Goal: Task Accomplishment & Management: Complete application form

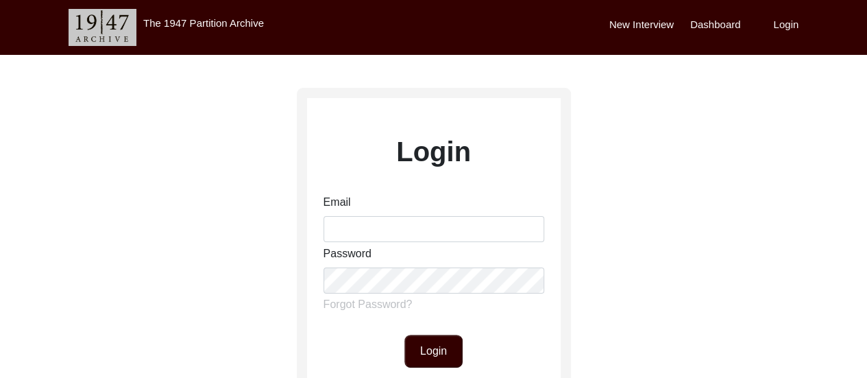
type input "[EMAIL_ADDRESS][DOMAIN_NAME]"
click at [389, 293] on div "Email [EMAIL_ADDRESS][DOMAIN_NAME] Password Forgot Password?" at bounding box center [434, 256] width 221 height 124
click at [433, 350] on button "Login" at bounding box center [433, 351] width 58 height 33
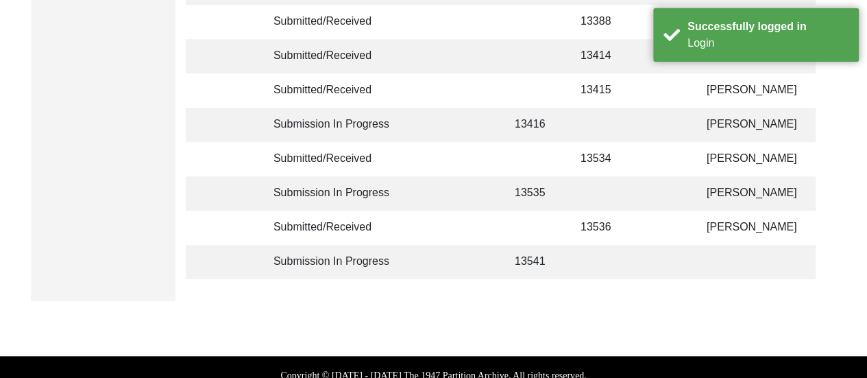
scroll to position [495, 0]
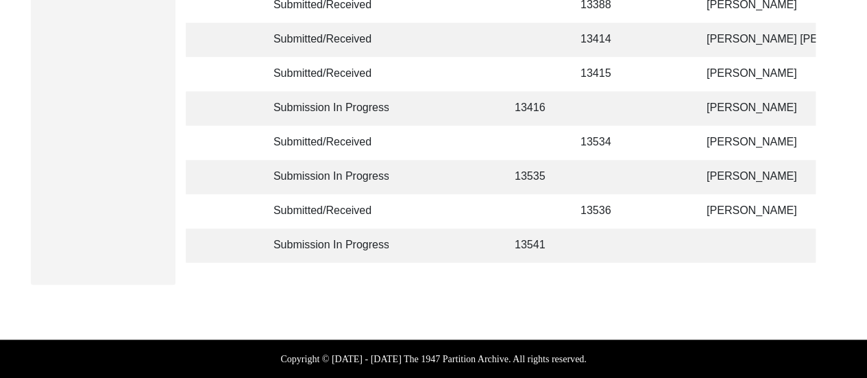
click at [649, 119] on td at bounding box center [666, 108] width 43 height 34
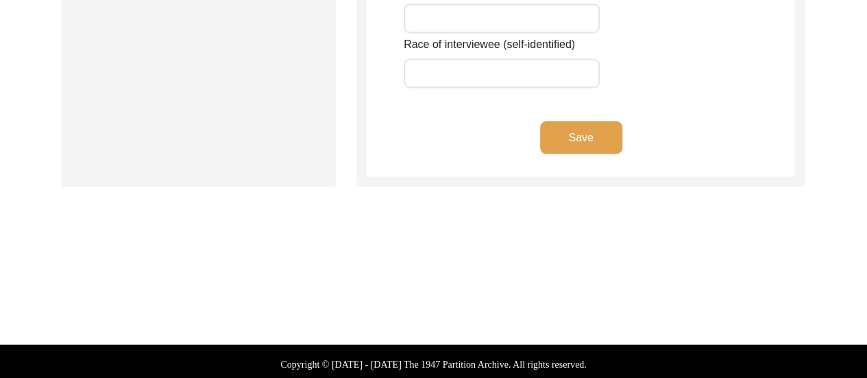
type input "Manju"
type input "n/a"
type input "Bose"
type input "[PERSON_NAME]"
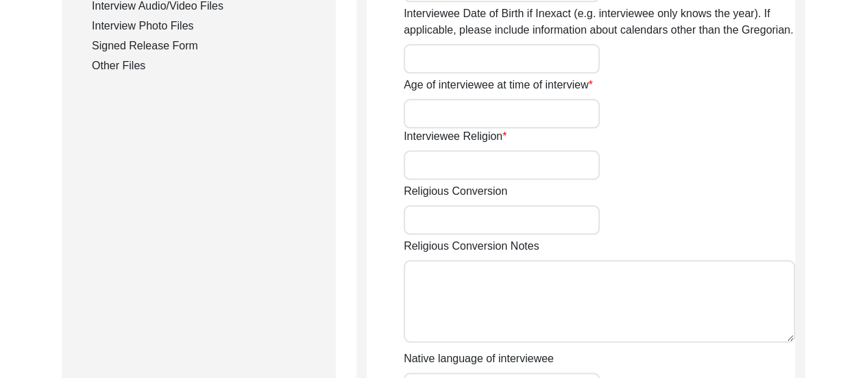
scroll to position [723, 0]
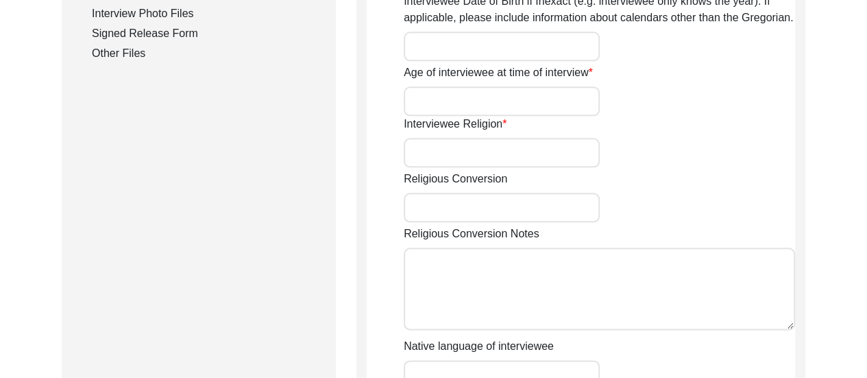
click at [469, 156] on input "Interviewee Religion" at bounding box center [502, 152] width 196 height 29
type input "[DEMOGRAPHIC_DATA]"
click at [620, 174] on div "Religious Conversion" at bounding box center [599, 196] width 391 height 51
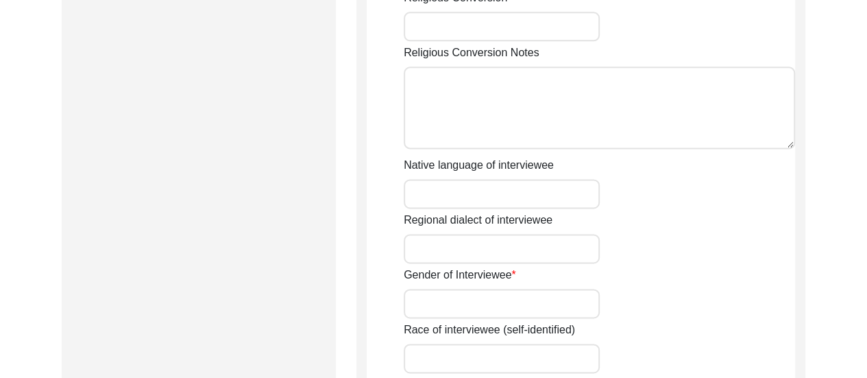
scroll to position [915, 0]
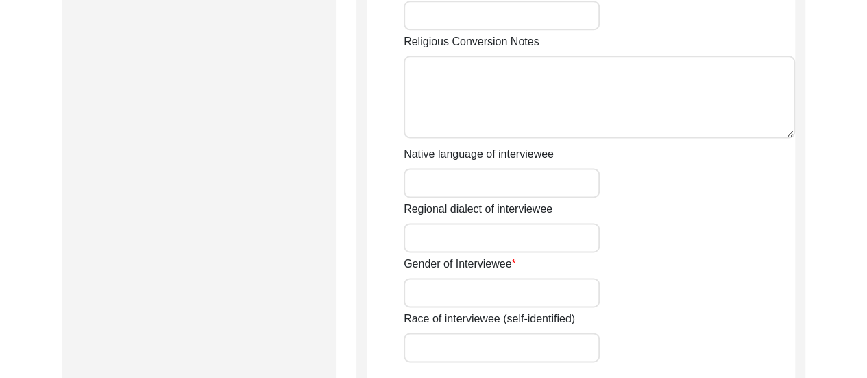
click at [479, 185] on input "Native language of interviewee" at bounding box center [502, 182] width 196 height 29
type input "Bengali"
click at [467, 293] on input "Gender of Interviewee" at bounding box center [502, 292] width 196 height 29
type input "[DEMOGRAPHIC_DATA]"
click at [657, 289] on div "Gender of Interviewee [DEMOGRAPHIC_DATA]" at bounding box center [599, 281] width 391 height 51
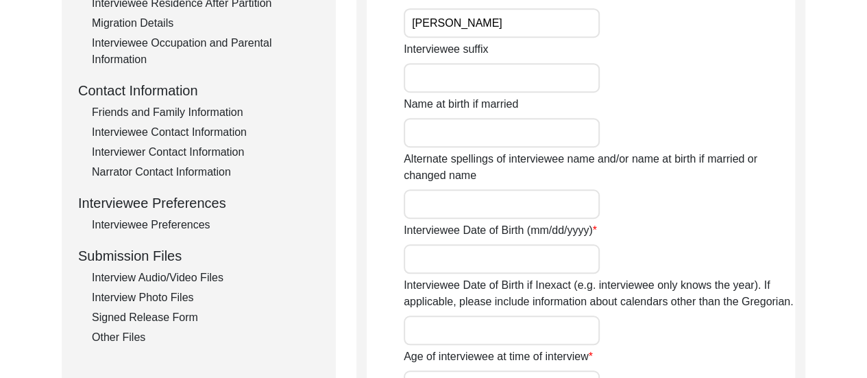
scroll to position [466, 0]
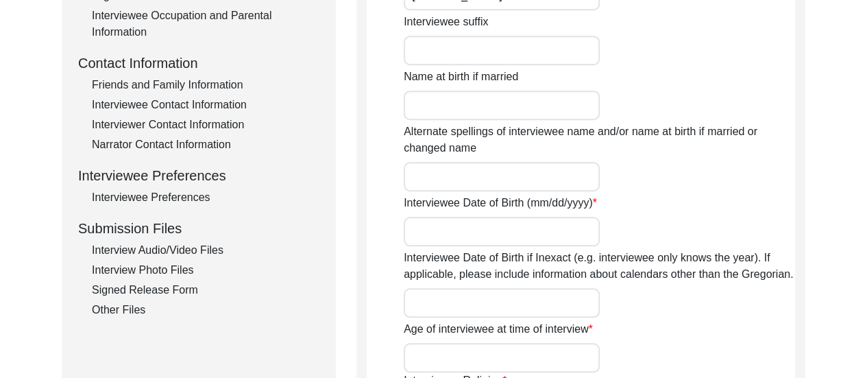
click at [493, 225] on input "Interviewee Date of Birth (mm/dd/yyyy)" at bounding box center [502, 231] width 196 height 29
click at [651, 269] on label "Interviewee Date of Birth if Inexact (e.g. interviewee only knows the year). If…" at bounding box center [599, 266] width 391 height 33
click at [600, 288] on input "Interviewee Date of Birth if Inexact (e.g. interviewee only knows the year). If…" at bounding box center [502, 302] width 196 height 29
click at [675, 292] on div "Interviewee Date of Birth if Inexact (e.g. interviewee only knows the year). If…" at bounding box center [599, 284] width 391 height 68
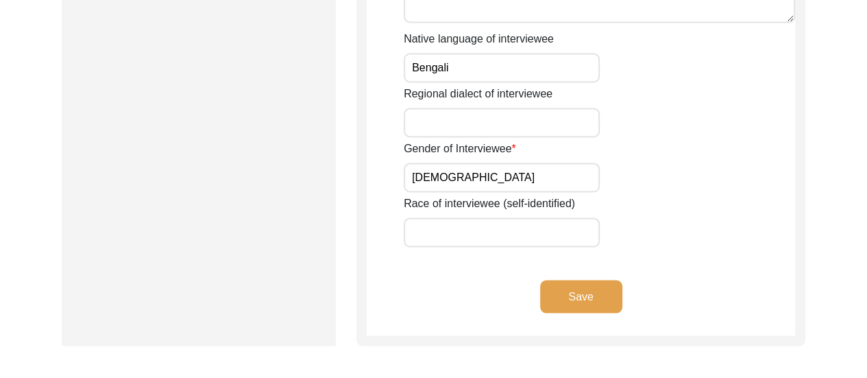
scroll to position [1042, 0]
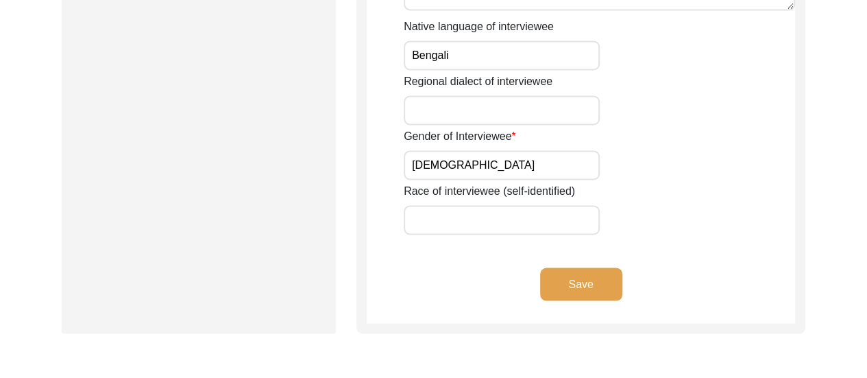
click at [568, 282] on button "Save" at bounding box center [581, 283] width 82 height 33
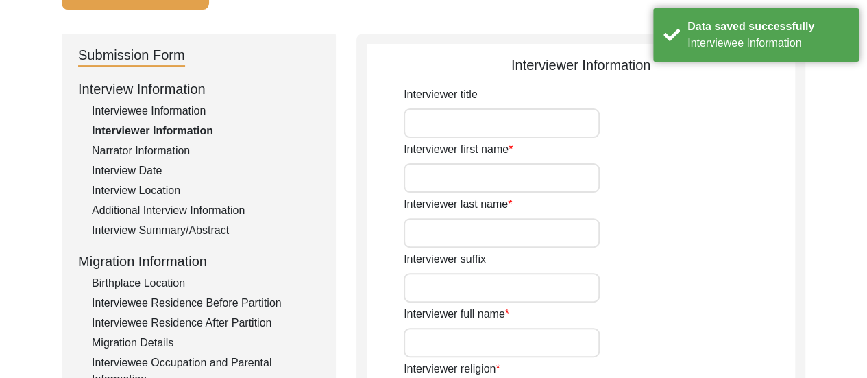
scroll to position [55, 0]
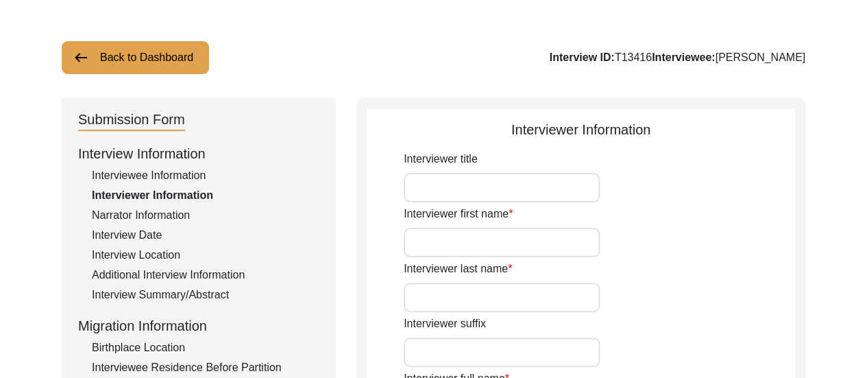
click at [496, 245] on input "Interviewer first name" at bounding box center [502, 242] width 196 height 29
type input "[PERSON_NAME]"
click at [483, 300] on input "Interviewer last name" at bounding box center [502, 296] width 196 height 29
type input "[PERSON_NAME]"
click at [655, 274] on div "Interviewer last name [PERSON_NAME]" at bounding box center [599, 286] width 391 height 51
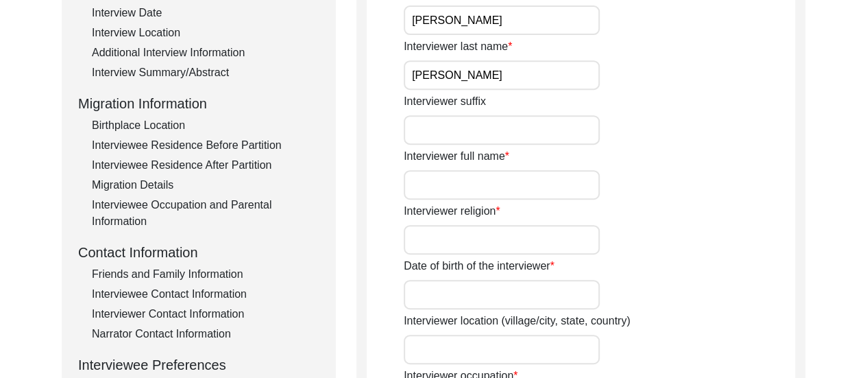
scroll to position [329, 0]
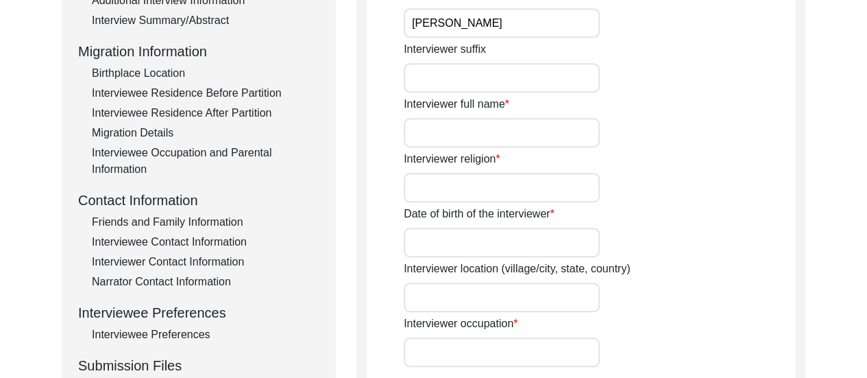
click at [468, 125] on input "Interviewer full name" at bounding box center [502, 132] width 196 height 29
type input "[PERSON_NAME]"
click at [506, 179] on input "Interviewer religion" at bounding box center [502, 187] width 196 height 29
type input "[DEMOGRAPHIC_DATA]"
click at [472, 246] on input "Date of birth of the interviewer" at bounding box center [502, 242] width 196 height 29
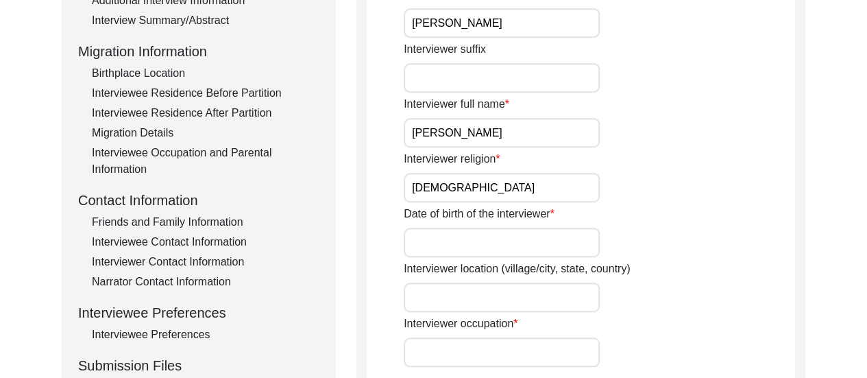
type input "[DATE]"
click at [643, 256] on div "Date of birth of the interviewer [DATE]" at bounding box center [599, 231] width 391 height 51
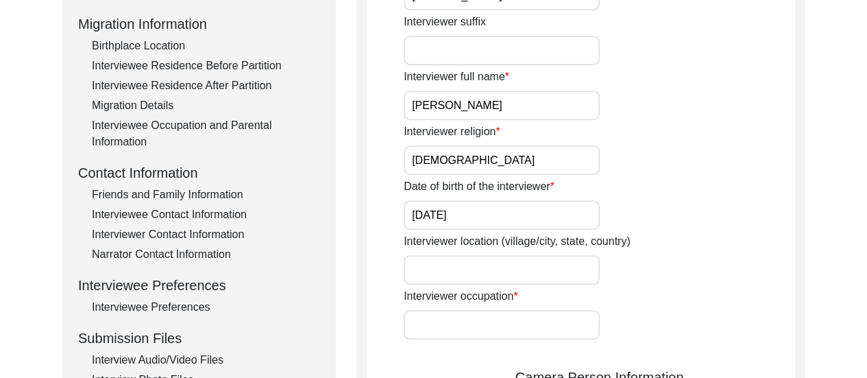
scroll to position [384, 0]
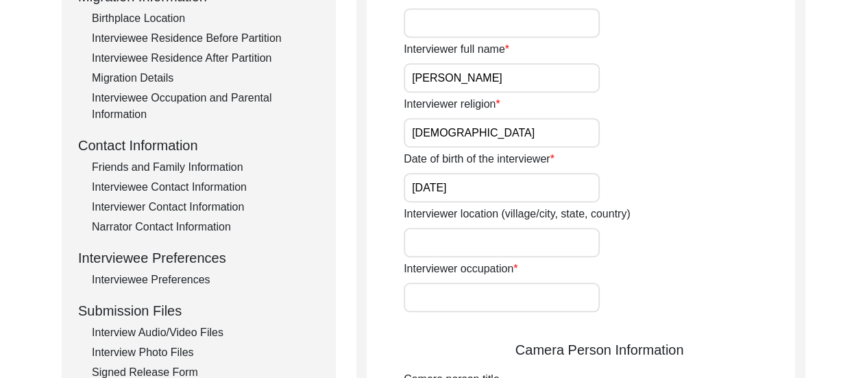
click at [454, 306] on input "Interviewer occupation" at bounding box center [502, 296] width 196 height 29
type input "Student"
click at [653, 251] on div "Interviewer location (village/city, state, country)" at bounding box center [599, 231] width 391 height 51
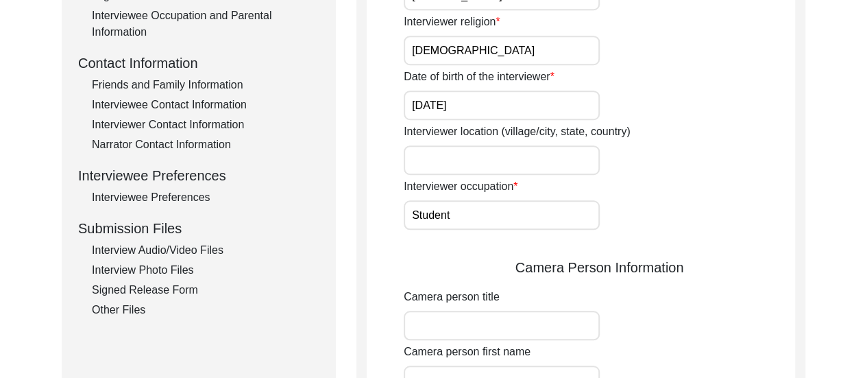
scroll to position [494, 0]
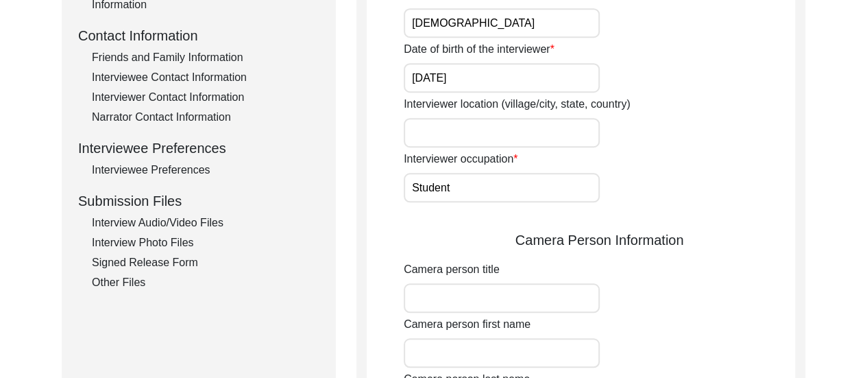
click at [504, 132] on input "Interviewer location (village/city, state, country)" at bounding box center [502, 132] width 196 height 29
type input "Dum Dum, [GEOGRAPHIC_DATA], [GEOGRAPHIC_DATA]"
click at [643, 169] on div "Interviewer occupation Student" at bounding box center [599, 176] width 391 height 51
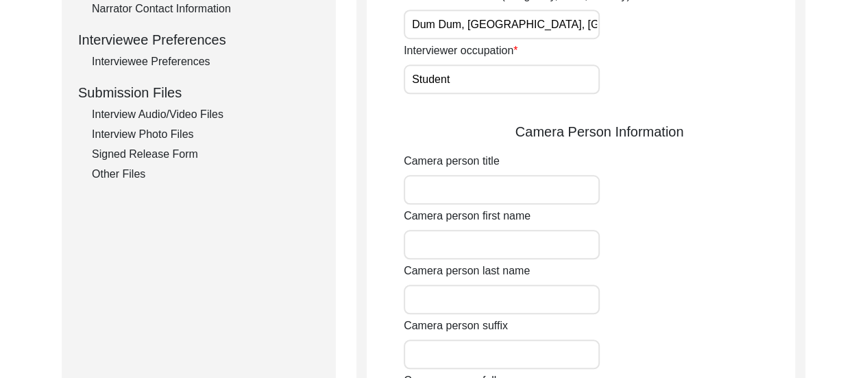
scroll to position [603, 0]
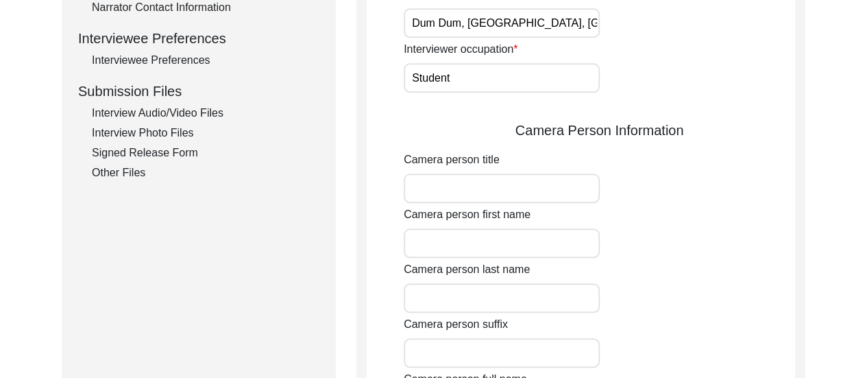
click at [502, 242] on input "Camera person first name" at bounding box center [502, 242] width 196 height 29
type input "[PERSON_NAME]"
click at [516, 294] on input "Camera person last name" at bounding box center [502, 297] width 196 height 29
type input "[PERSON_NAME]"
click at [670, 269] on div "Camera person last name [PERSON_NAME]" at bounding box center [599, 286] width 391 height 51
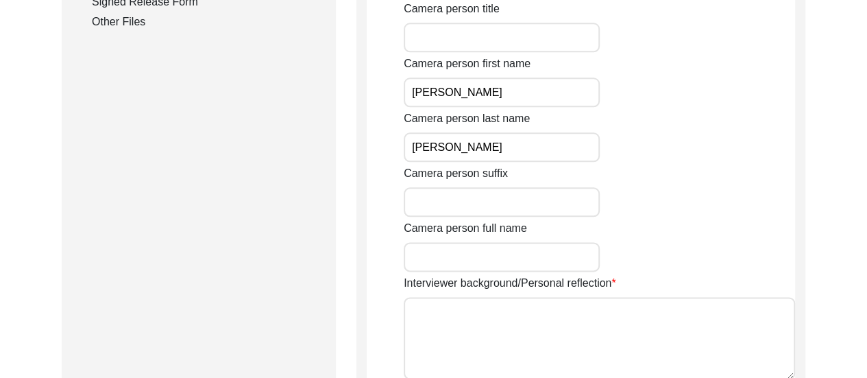
scroll to position [850, 0]
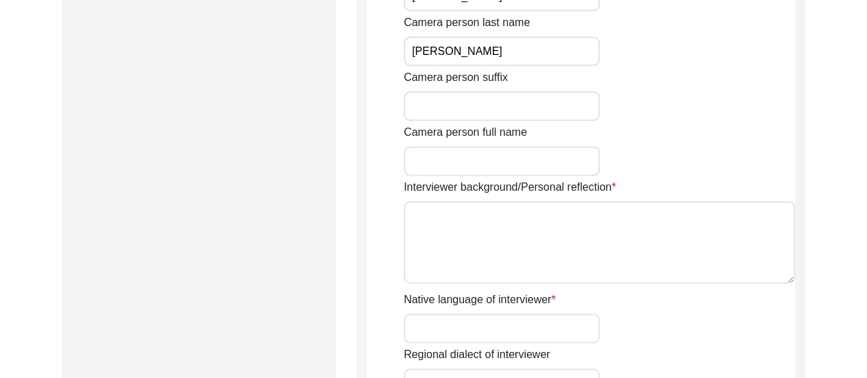
click at [508, 156] on input "Camera person full name" at bounding box center [502, 160] width 196 height 29
type input "[PERSON_NAME]"
click at [511, 330] on input "Native language of interviewer" at bounding box center [502, 327] width 196 height 29
type input "Bengali"
click at [686, 313] on div "Native language of interviewer Bengali" at bounding box center [599, 316] width 391 height 51
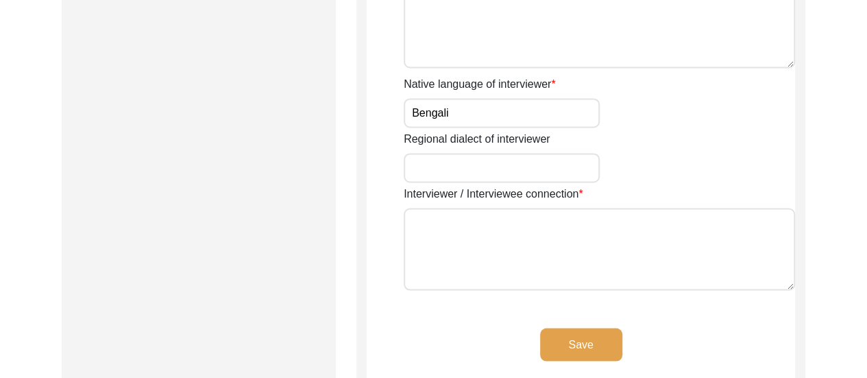
scroll to position [1069, 0]
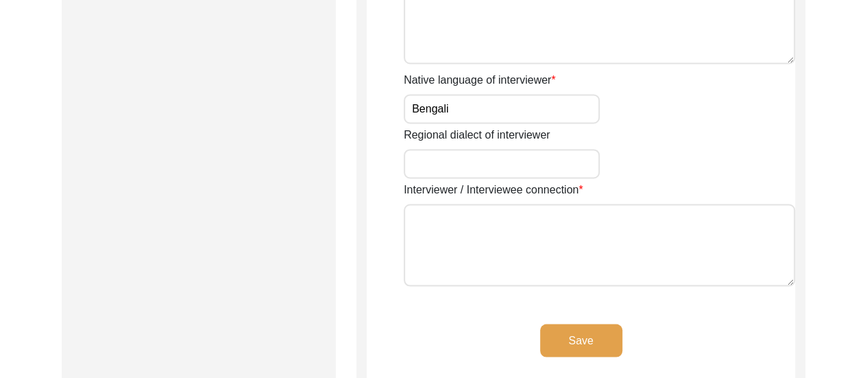
click at [538, 210] on textarea "Interviewer / Interviewee connection" at bounding box center [599, 245] width 391 height 82
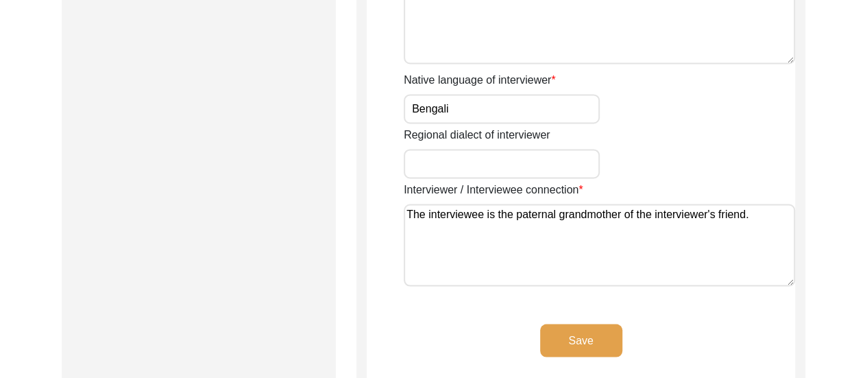
type textarea "The interviewee is the paternal grandmother of the interviewer's friend."
click at [580, 339] on button "Save" at bounding box center [581, 340] width 82 height 33
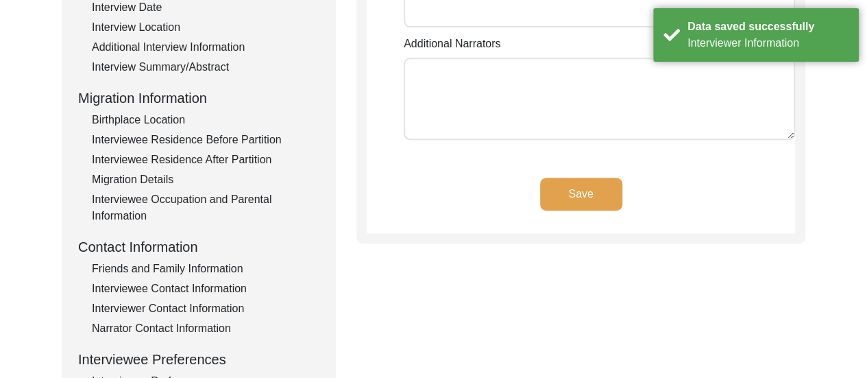
scroll to position [0, 0]
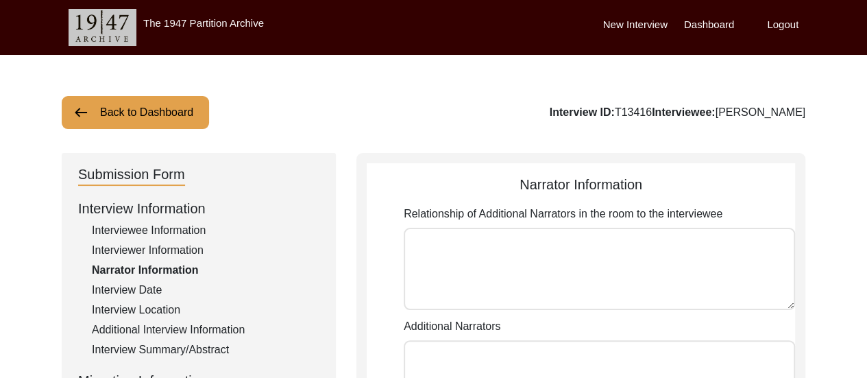
click at [603, 250] on textarea "Relationship of Additional Narrators in the room to the interviewee" at bounding box center [599, 269] width 391 height 82
type textarea "A"
type textarea "Paternal Granddaughter"
click at [618, 311] on div "Relationship of Additional Narrators in the room to the interviewee Paternal Gr…" at bounding box center [599, 260] width 391 height 109
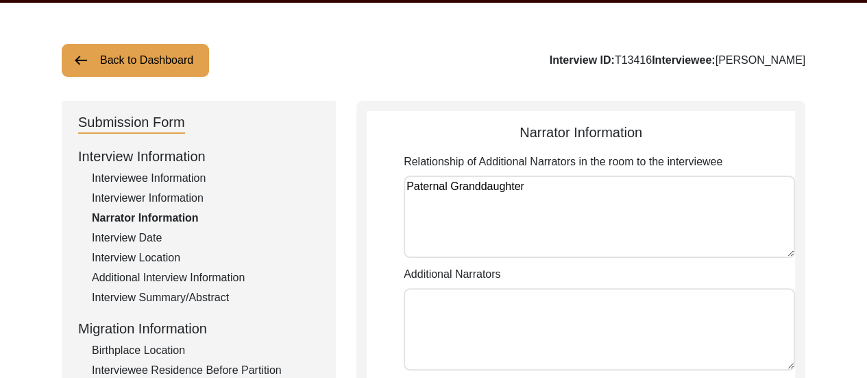
scroll to position [55, 0]
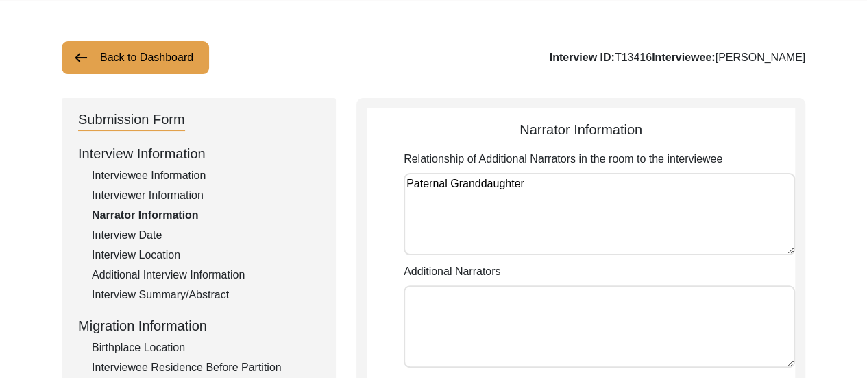
click at [577, 309] on textarea "Additional Narrators" at bounding box center [599, 326] width 391 height 82
type textarea "[PERSON_NAME]"
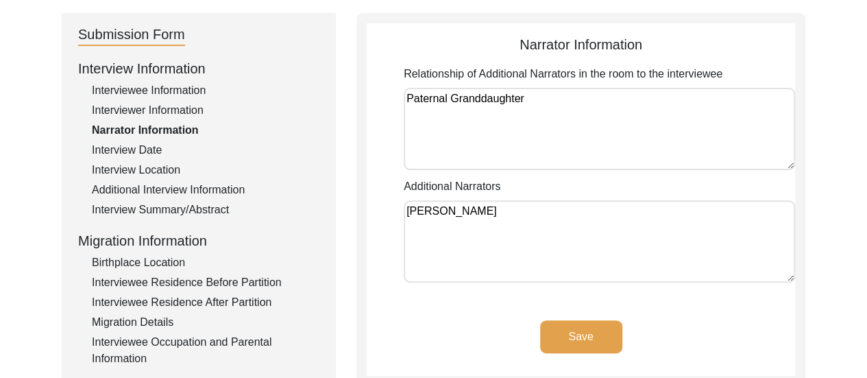
scroll to position [165, 0]
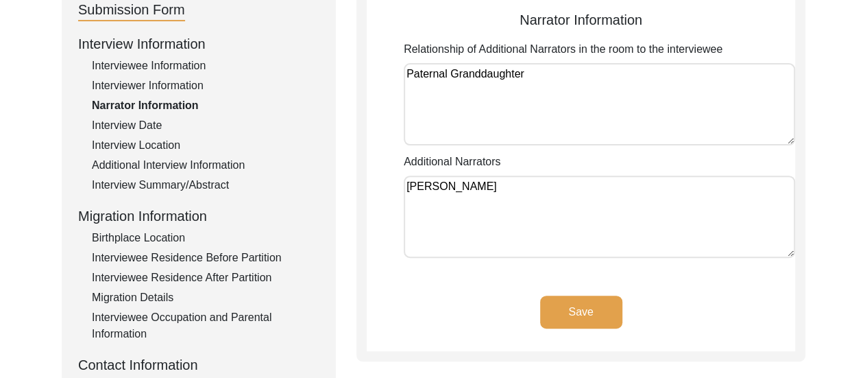
click at [589, 315] on button "Save" at bounding box center [581, 311] width 82 height 33
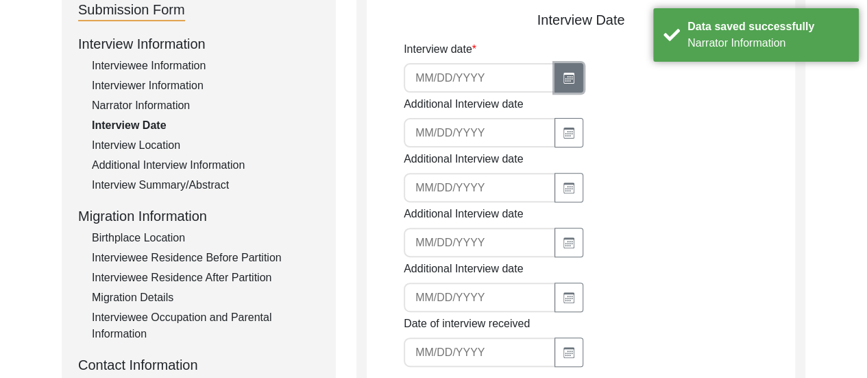
click at [555, 73] on button "button" at bounding box center [569, 77] width 29 height 29
select select "9"
select select "2025"
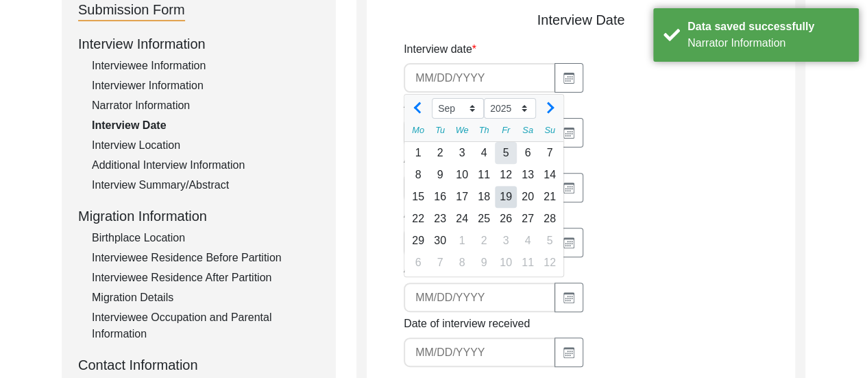
click at [509, 154] on div "5" at bounding box center [506, 153] width 22 height 22
type input "[DATE]"
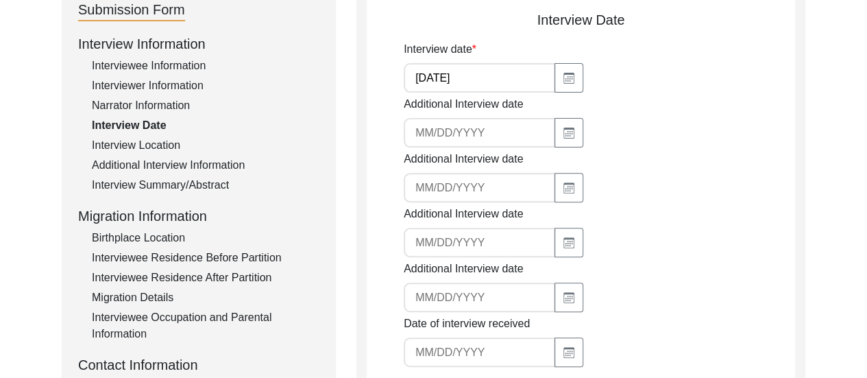
click at [725, 171] on div "Additional Interview date" at bounding box center [599, 176] width 391 height 51
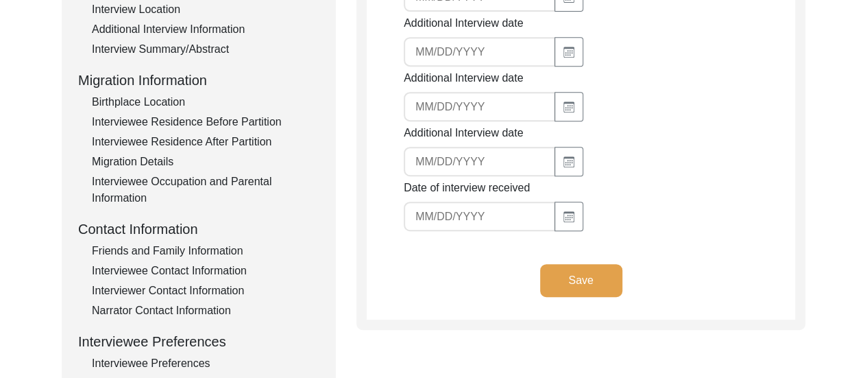
scroll to position [384, 0]
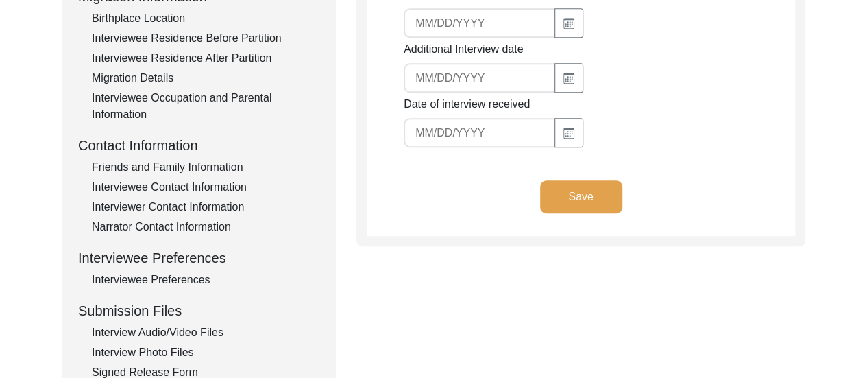
click at [574, 201] on button "Save" at bounding box center [581, 196] width 82 height 33
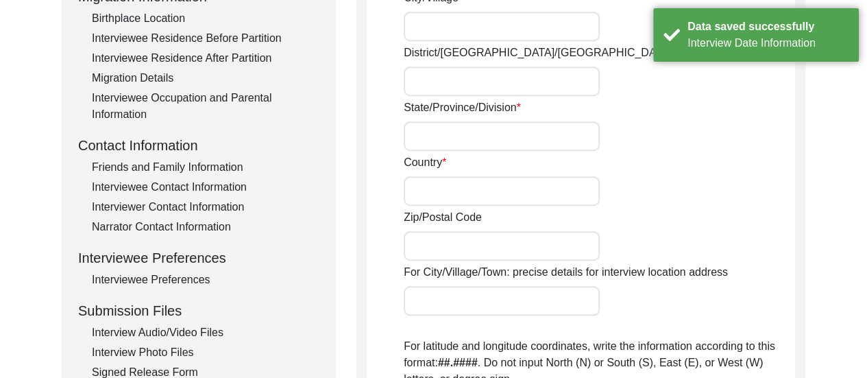
scroll to position [53, 0]
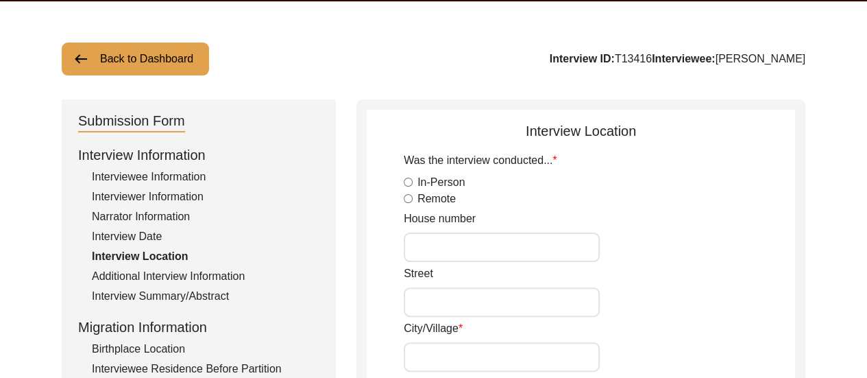
click at [411, 184] on input "In-Person" at bounding box center [408, 182] width 9 height 9
radio input "true"
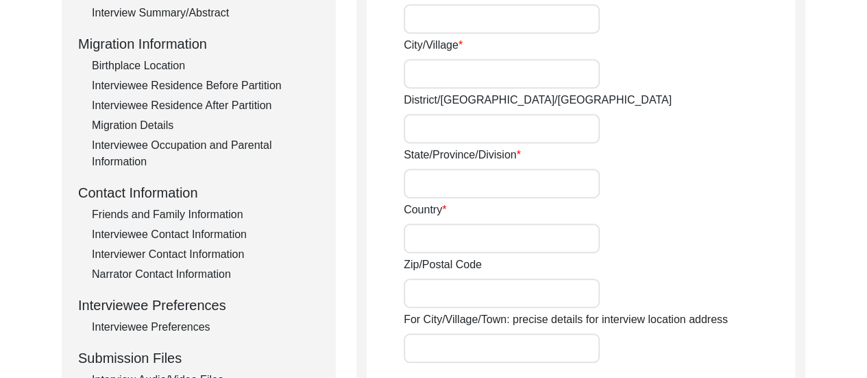
scroll to position [357, 0]
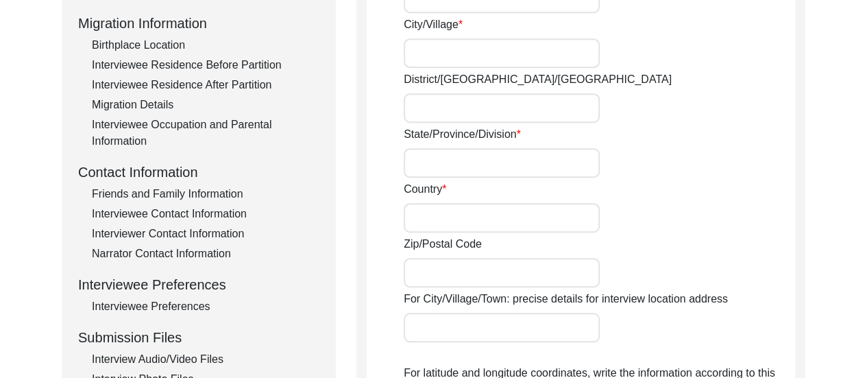
click at [510, 161] on input "State/Province/Division" at bounding box center [502, 162] width 196 height 29
type input "[GEOGRAPHIC_DATA]"
click at [463, 219] on input "Country" at bounding box center [502, 217] width 196 height 29
type input "[GEOGRAPHIC_DATA]"
click at [465, 112] on input "District/[GEOGRAPHIC_DATA]/[GEOGRAPHIC_DATA]" at bounding box center [502, 107] width 196 height 29
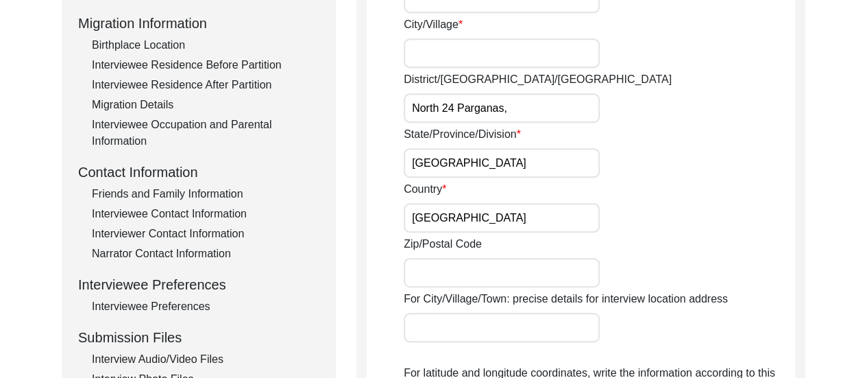
type input "North 24 Parganas,"
click at [507, 170] on input "[GEOGRAPHIC_DATA]" at bounding box center [502, 162] width 196 height 29
type input "[GEOGRAPHIC_DATA],"
click at [490, 216] on input "[GEOGRAPHIC_DATA]" at bounding box center [502, 217] width 196 height 29
click at [611, 250] on div "Zip/Postal Code" at bounding box center [599, 261] width 391 height 51
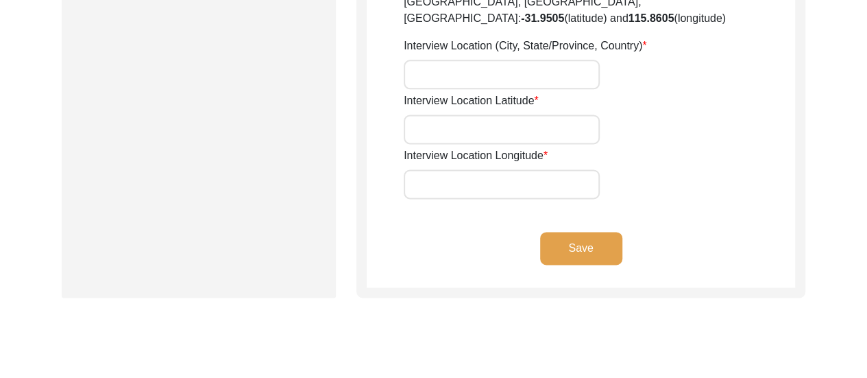
scroll to position [871, 0]
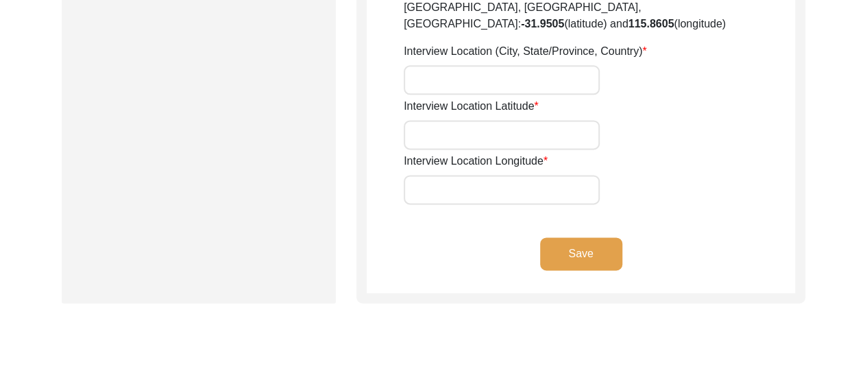
click at [568, 237] on button "Save" at bounding box center [581, 253] width 82 height 33
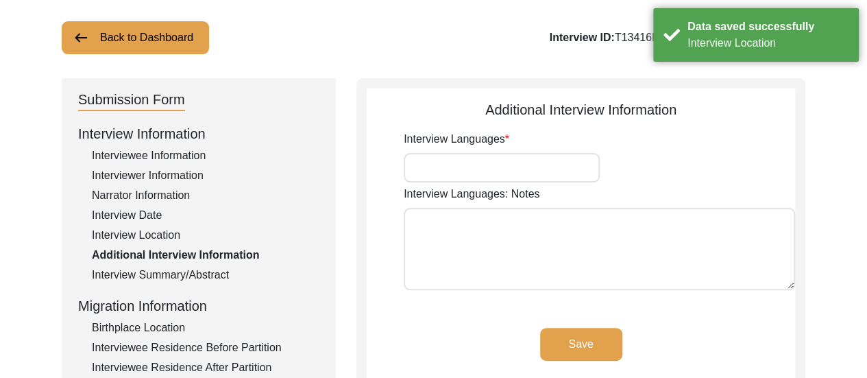
scroll to position [121, 0]
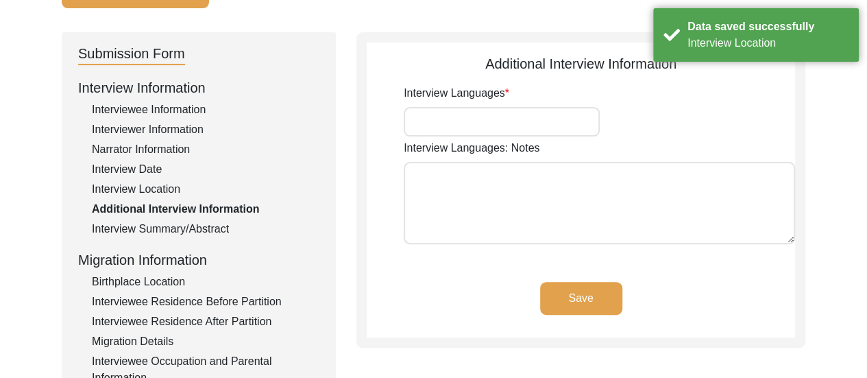
click at [517, 132] on input "Interview Languages" at bounding box center [502, 121] width 196 height 29
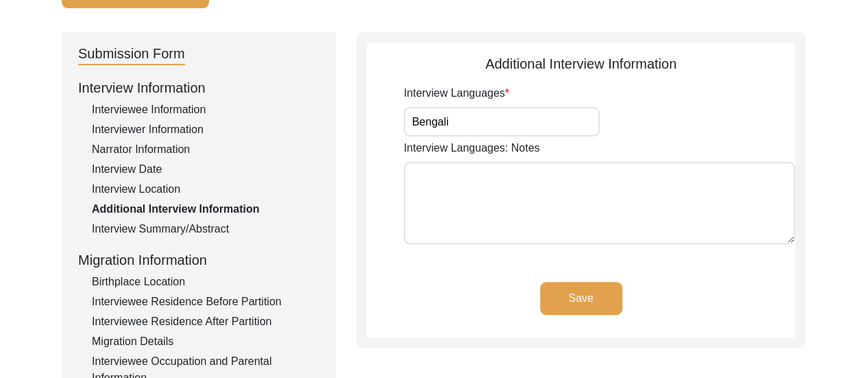
type input "Bengali"
click at [562, 295] on button "Save" at bounding box center [581, 298] width 82 height 33
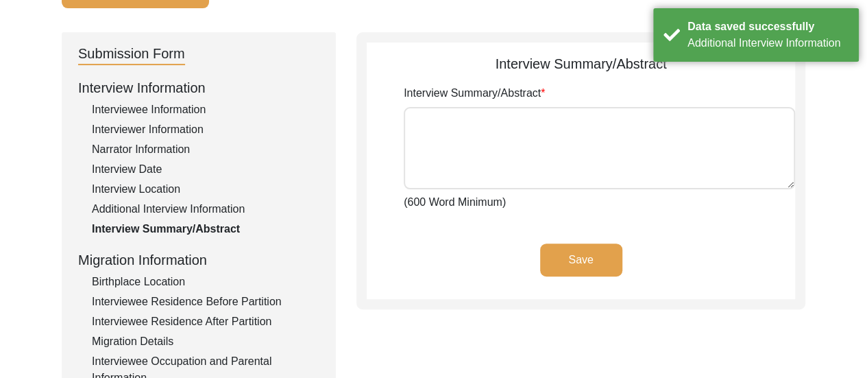
click at [143, 274] on div "Birthplace Location" at bounding box center [206, 282] width 228 height 16
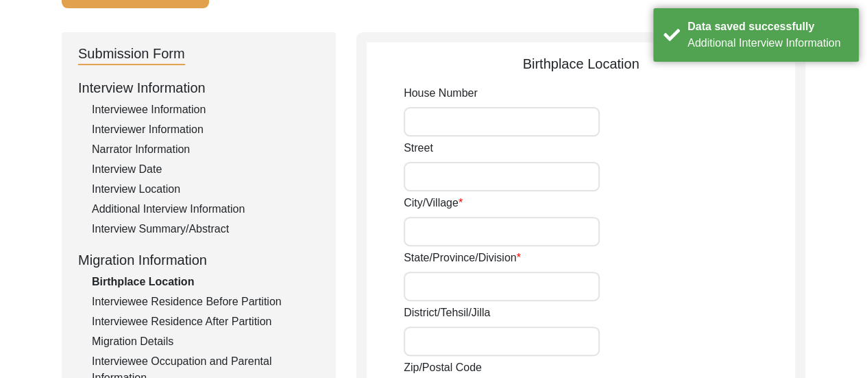
click at [220, 298] on div "Interviewee Residence Before Partition" at bounding box center [206, 301] width 228 height 16
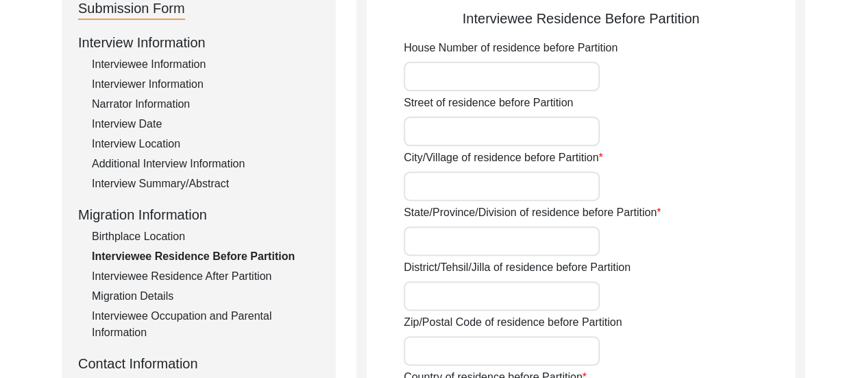
scroll to position [175, 0]
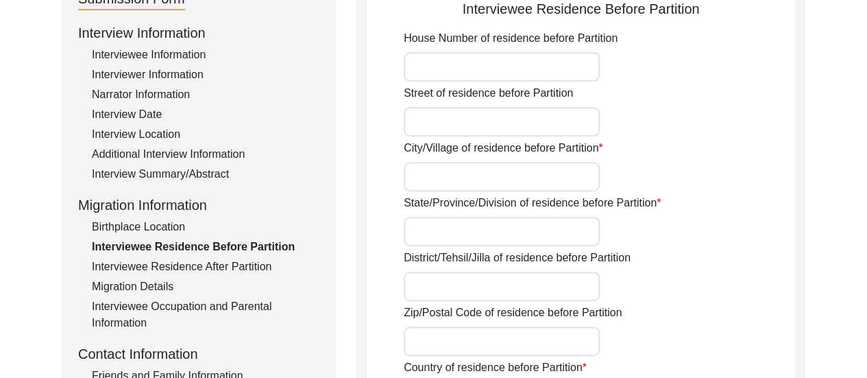
click at [205, 260] on div "Interviewee Residence After Partition" at bounding box center [206, 266] width 228 height 16
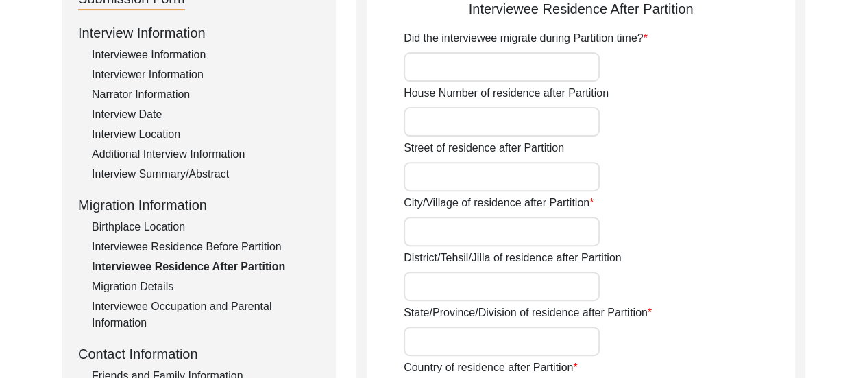
click at [507, 60] on input "Did the interviewee migrate during Partition time?" at bounding box center [502, 66] width 196 height 29
type input "Yes"
click at [622, 228] on div "City/Village of residence after Partition" at bounding box center [599, 220] width 391 height 51
click at [136, 281] on div "Migration Details" at bounding box center [206, 286] width 228 height 16
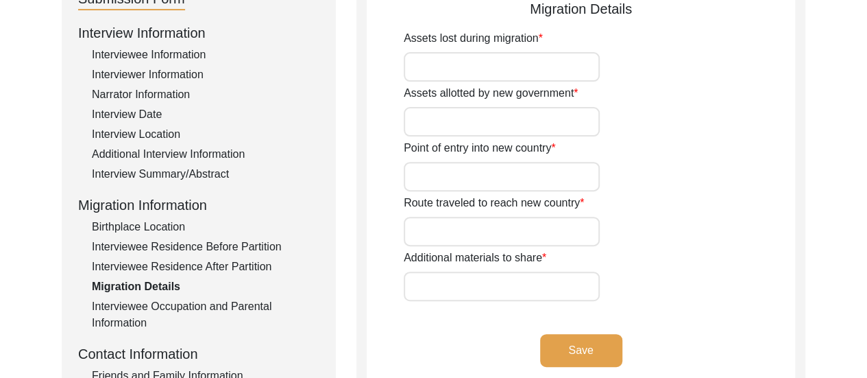
click at [189, 311] on div "Interviewee Occupation and Parental Information" at bounding box center [206, 314] width 228 height 33
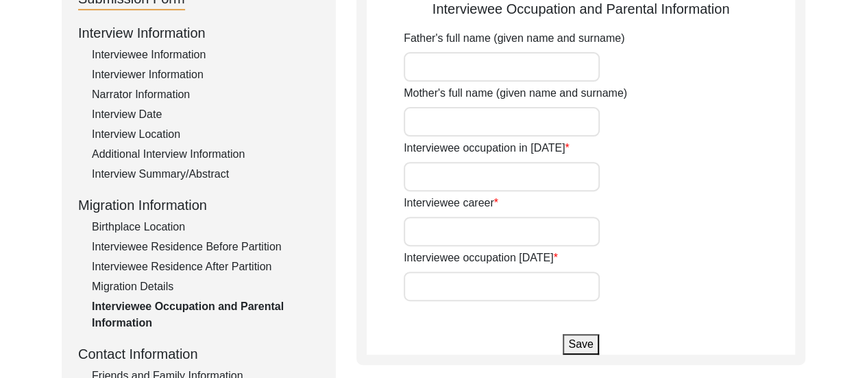
click at [159, 268] on div "Interviewee Residence After Partition" at bounding box center [206, 266] width 228 height 16
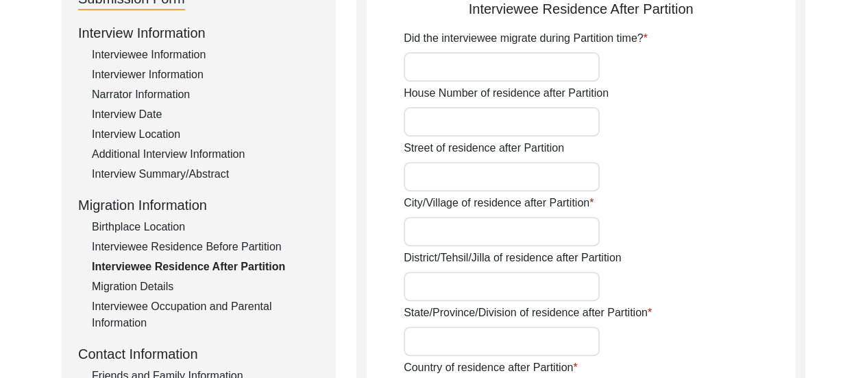
click at [498, 66] on input "Did the interviewee migrate during Partition time?" at bounding box center [502, 66] width 196 height 29
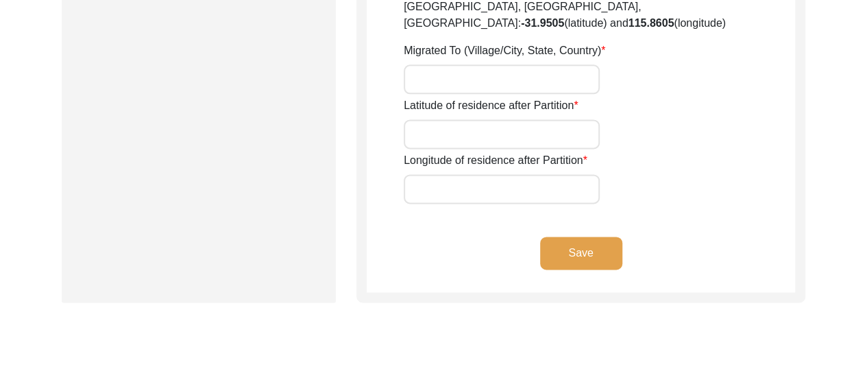
scroll to position [887, 0]
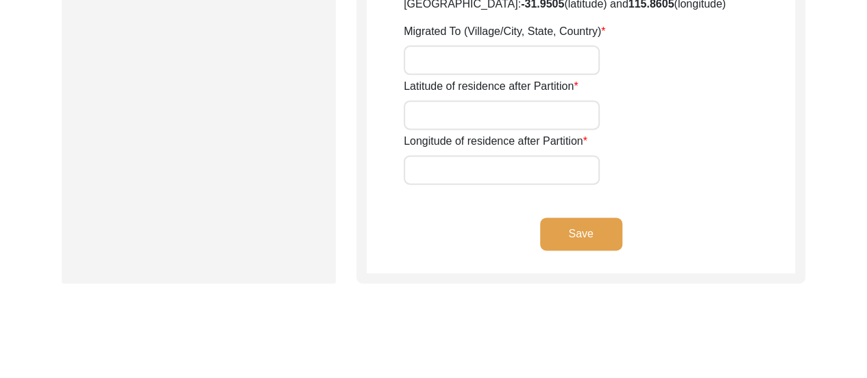
type input "Yes"
click at [572, 217] on button "Save" at bounding box center [581, 233] width 82 height 33
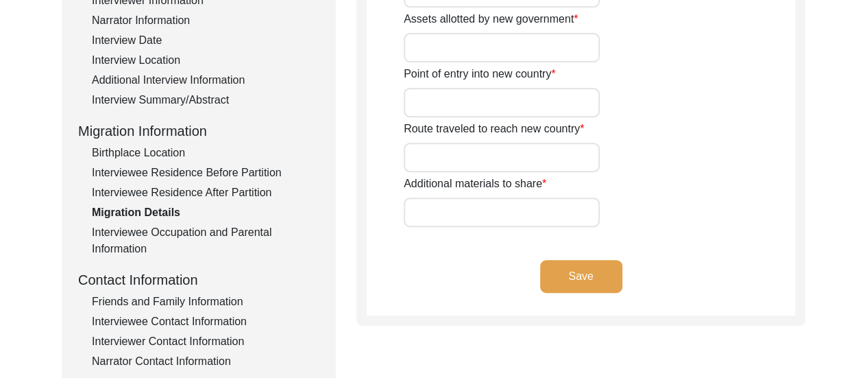
scroll to position [251, 0]
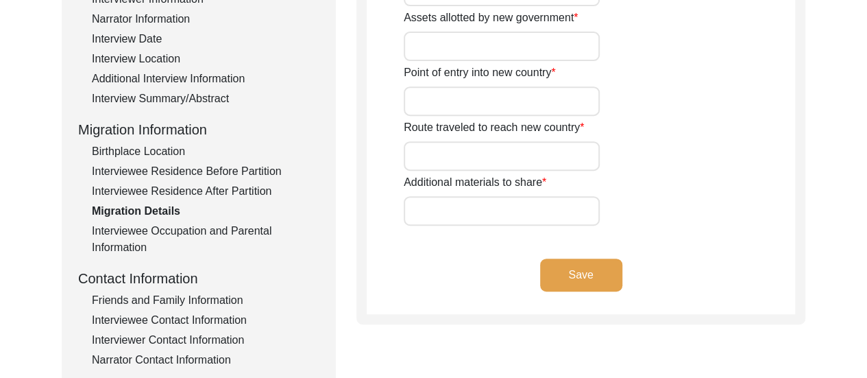
click at [214, 316] on div "Interviewee Contact Information" at bounding box center [206, 320] width 228 height 16
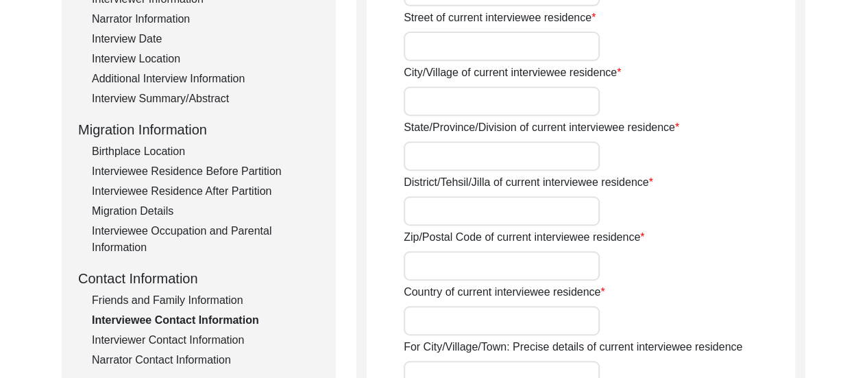
click at [219, 335] on div "Interviewer Contact Information" at bounding box center [206, 340] width 228 height 16
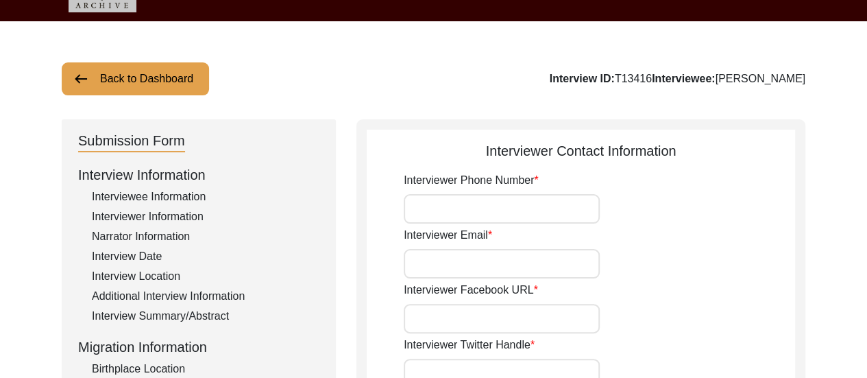
scroll to position [30, 0]
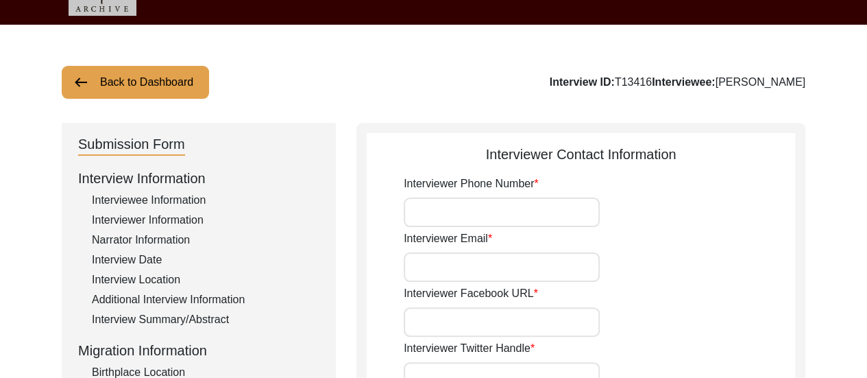
click at [492, 215] on input "Interviewer Phone Number" at bounding box center [502, 211] width 196 height 29
type input "8617280196"
click at [511, 275] on input "Interviewer Email" at bounding box center [502, 266] width 196 height 29
type input "[EMAIL_ADDRESS][DOMAIN_NAME]"
click at [521, 317] on input "Interviewer Facebook URL" at bounding box center [502, 321] width 196 height 29
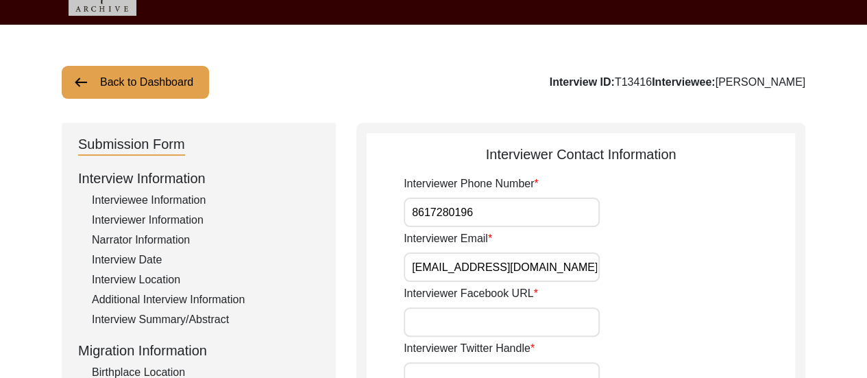
type input "n/a"
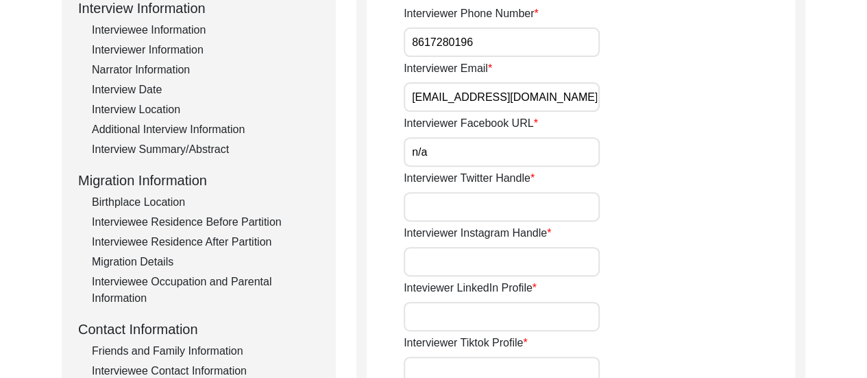
scroll to position [205, 0]
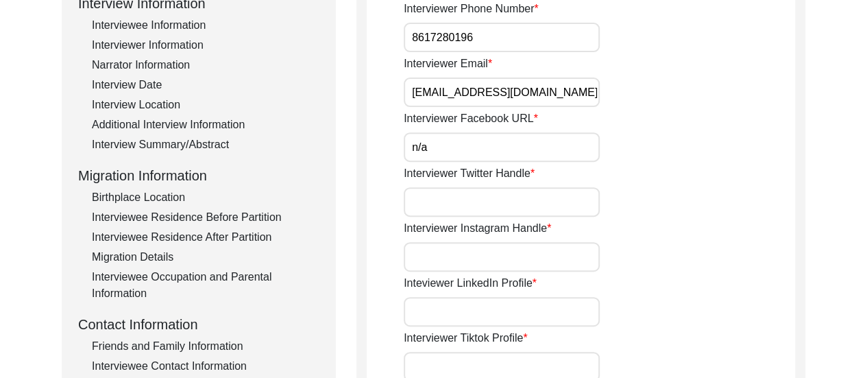
click at [469, 197] on input "Interviewer Twitter Handle" at bounding box center [502, 201] width 196 height 29
type input "n/a"
click at [492, 264] on input "Interviewer Instagram Handle" at bounding box center [502, 256] width 196 height 29
type input "[URL][DOMAIN_NAME]"
click at [479, 310] on input "Inteviewer LinkedIn Profile" at bounding box center [502, 311] width 196 height 29
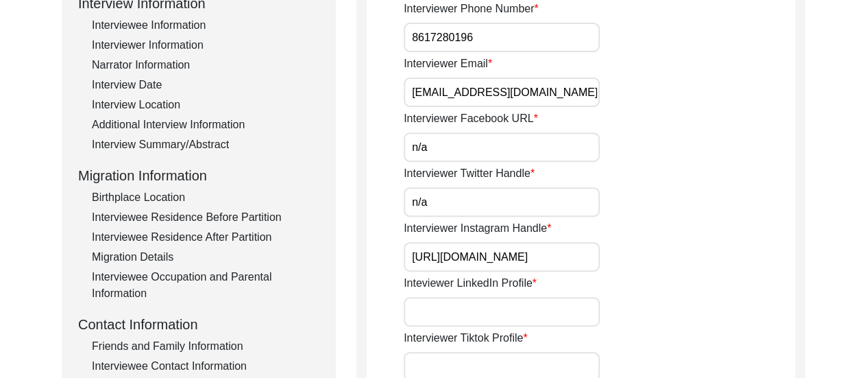
type input "[URL][DOMAIN_NAME][PERSON_NAME]"
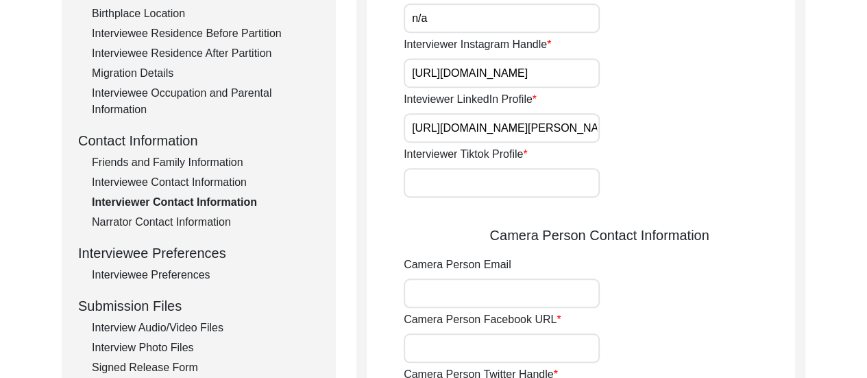
scroll to position [393, 0]
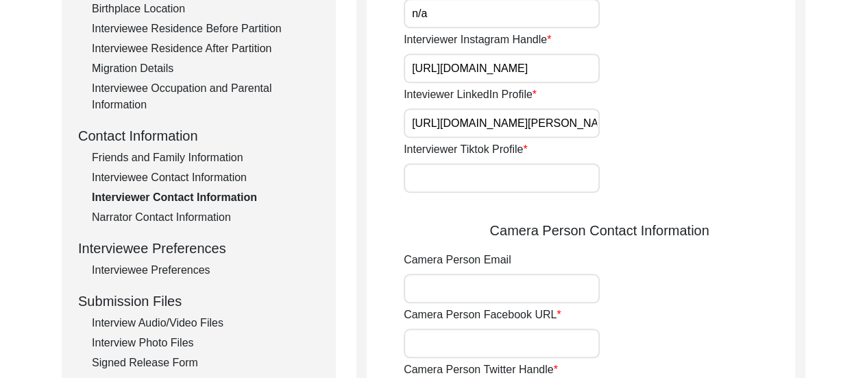
click at [518, 184] on input "Interviewer Tiktok Profile" at bounding box center [502, 177] width 196 height 29
type input "n/a"
click at [500, 280] on input "Camera Person Email" at bounding box center [502, 288] width 196 height 29
type input "[EMAIL_ADDRESS][DOMAIN_NAME]"
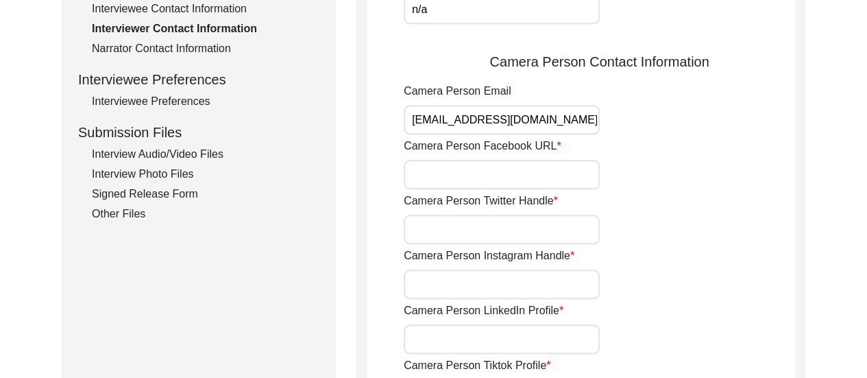
scroll to position [649, 0]
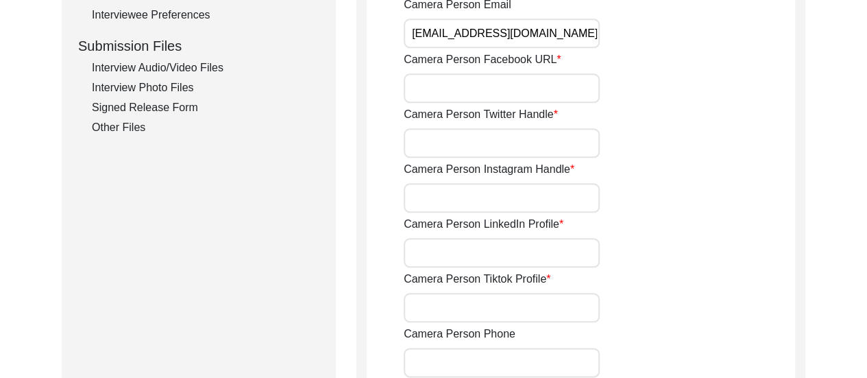
click at [487, 93] on input "Camera Person Facebook URL" at bounding box center [502, 87] width 196 height 29
type input "n/a"
click at [502, 136] on input "Camera Person Twitter Handle" at bounding box center [502, 142] width 196 height 29
type input "n/a"
click at [511, 199] on input "Camera Person Instagram Handle" at bounding box center [502, 197] width 196 height 29
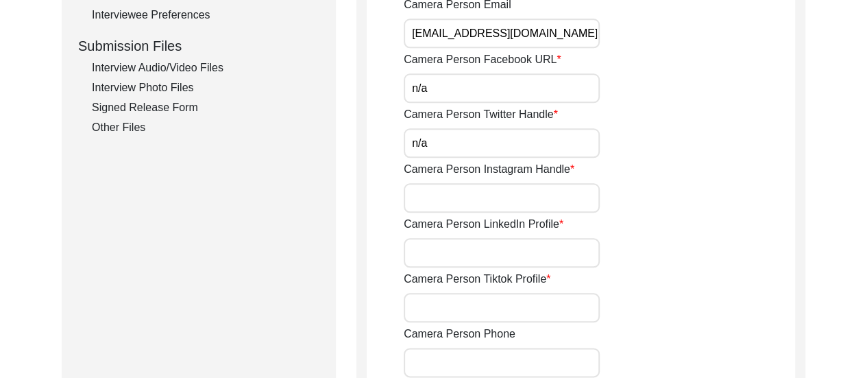
type input "[URL][DOMAIN_NAME]"
click at [530, 261] on input "Camera Person LinkedIn Profile" at bounding box center [502, 252] width 196 height 29
type input "[URL][DOMAIN_NAME][PERSON_NAME]"
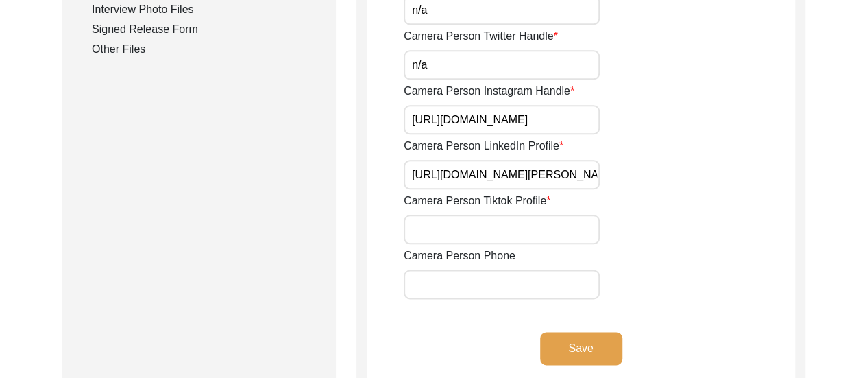
scroll to position [836, 0]
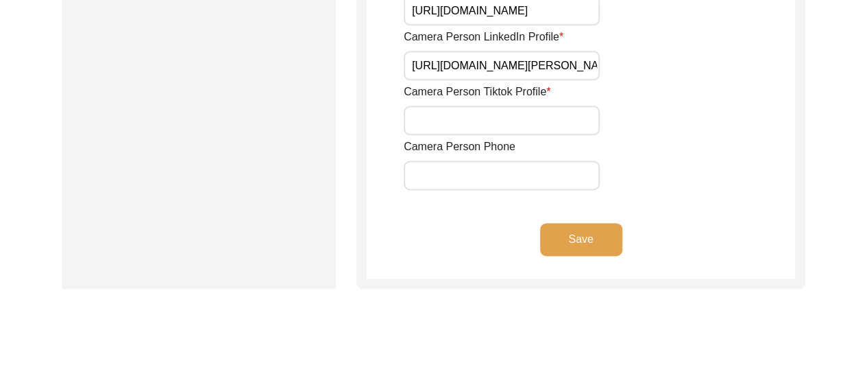
click at [500, 126] on input "Camera Person Tiktok Profile" at bounding box center [502, 120] width 196 height 29
type input "[URL][DOMAIN_NAME][PERSON_NAME]"
click at [520, 119] on input "[URL][DOMAIN_NAME][PERSON_NAME]" at bounding box center [502, 120] width 196 height 29
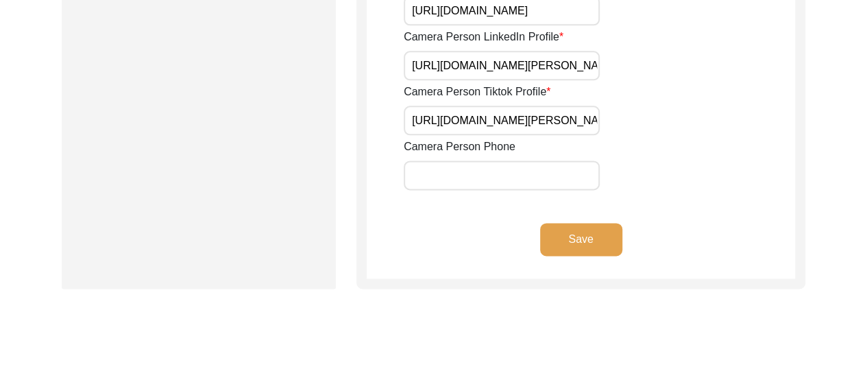
click at [520, 119] on input "[URL][DOMAIN_NAME][PERSON_NAME]" at bounding box center [502, 120] width 196 height 29
click at [520, 119] on input "Camera Person Tiktok Profile" at bounding box center [502, 120] width 196 height 29
type input "n/a"
drag, startPoint x: 418, startPoint y: 181, endPoint x: 536, endPoint y: 208, distance: 121.1
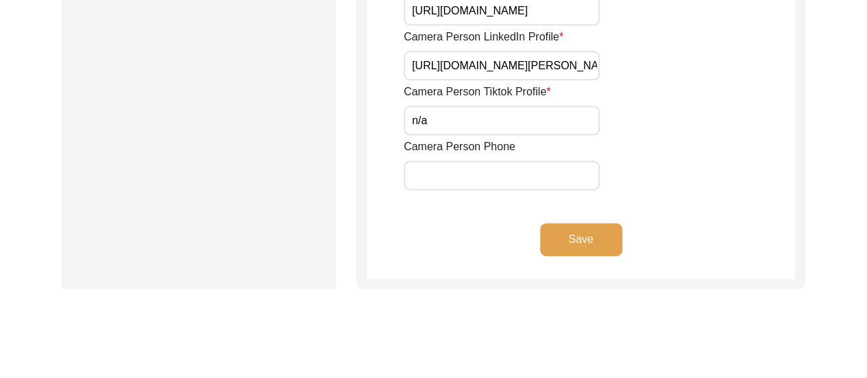
type input "8617280196"
click at [579, 243] on button "Save" at bounding box center [581, 239] width 82 height 33
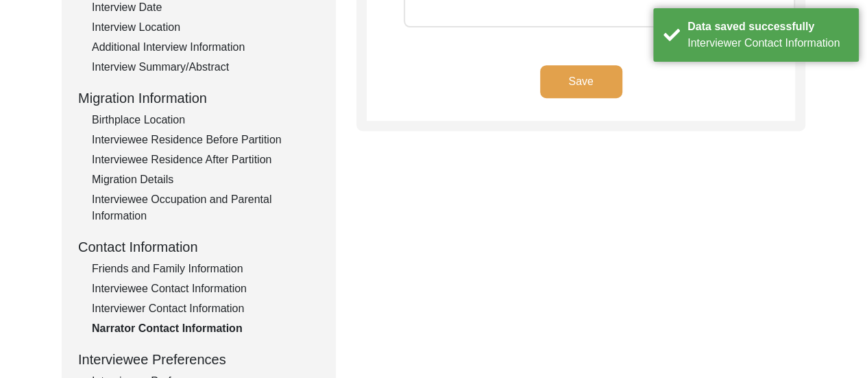
scroll to position [0, 0]
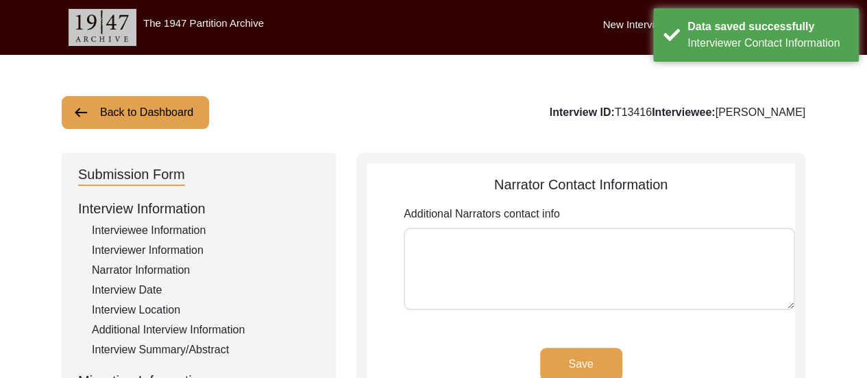
click at [557, 243] on textarea "Additional Narrators contact info" at bounding box center [599, 269] width 391 height 82
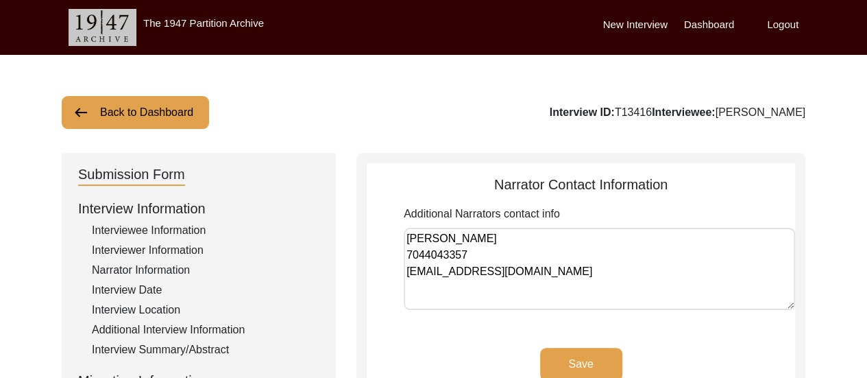
click at [407, 278] on textarea "[PERSON_NAME] 7044043357 [EMAIL_ADDRESS][DOMAIN_NAME]" at bounding box center [599, 269] width 391 height 82
click at [410, 277] on textarea "[PERSON_NAME] 7044043357 email: [EMAIL_ADDRESS][DOMAIN_NAME]" at bounding box center [599, 269] width 391 height 82
click at [407, 251] on textarea "[PERSON_NAME] 7044043357 Email: [EMAIL_ADDRESS][DOMAIN_NAME]" at bounding box center [599, 269] width 391 height 82
type textarea "[PERSON_NAME] Contact number: [PHONE_NUMBER] Email: [EMAIL_ADDRESS][DOMAIN_NAME]"
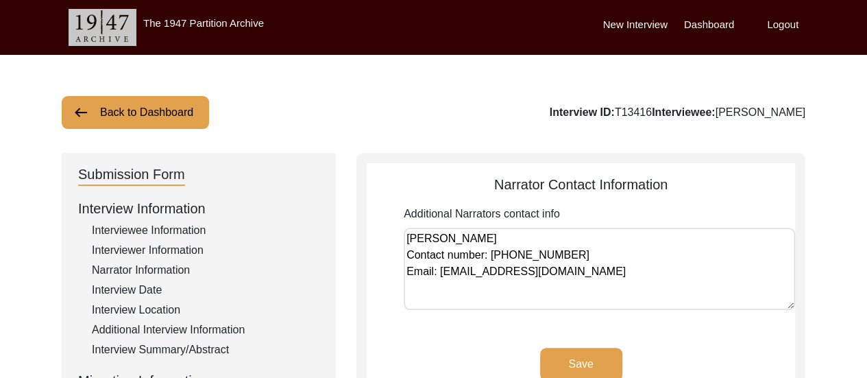
click at [591, 369] on button "Save" at bounding box center [581, 364] width 82 height 33
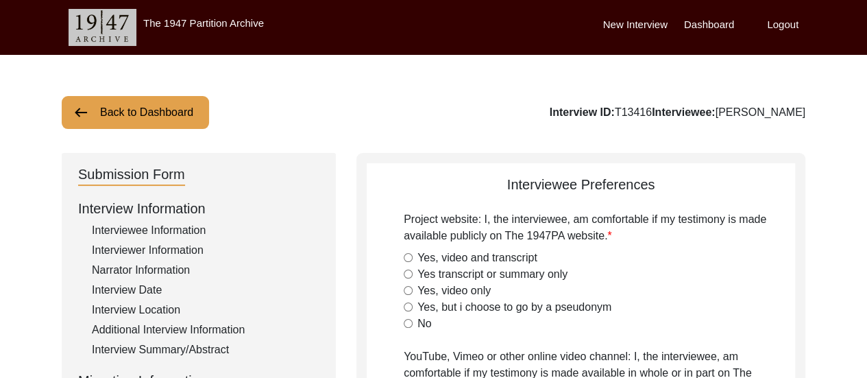
click at [410, 256] on input "Yes, video and transcript" at bounding box center [408, 257] width 9 height 9
radio input "true"
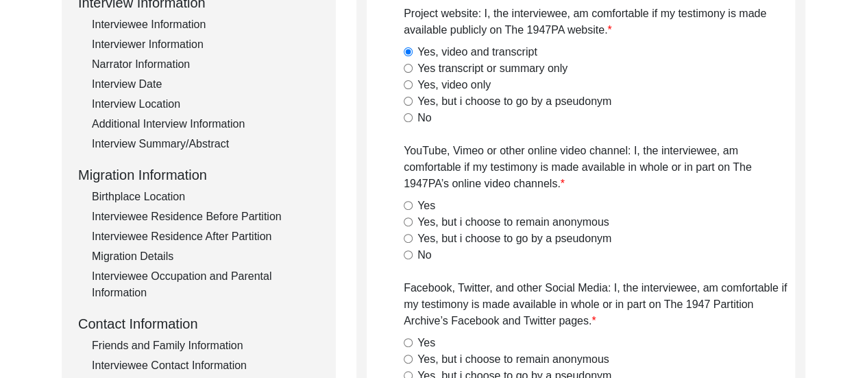
scroll to position [219, 0]
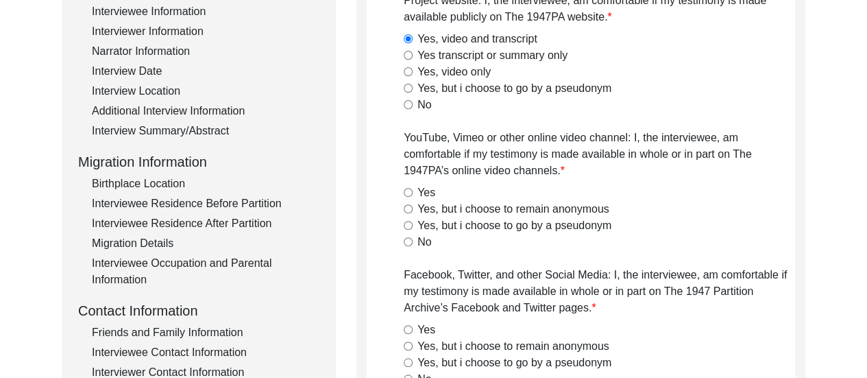
click at [404, 193] on input "Yes" at bounding box center [408, 192] width 9 height 9
radio input "true"
click at [658, 163] on label "YouTube, Vimeo or other online video channel: I, the interviewee, am comfortabl…" at bounding box center [599, 154] width 391 height 49
click at [410, 207] on input "Yes, but i choose to remain anonymous" at bounding box center [408, 208] width 9 height 9
radio input "true"
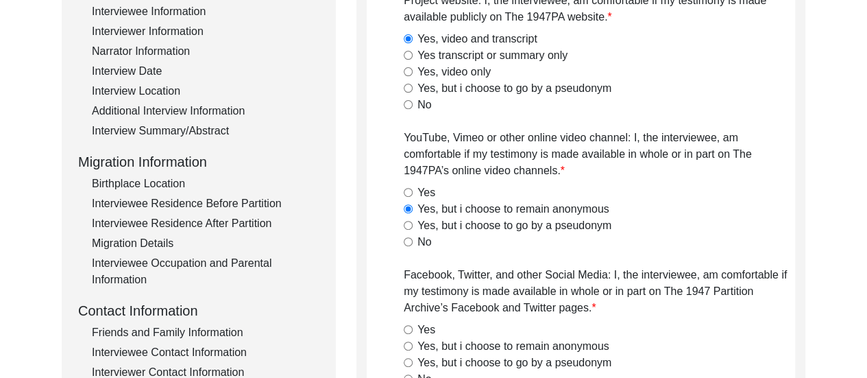
click at [404, 221] on input "Yes, but i choose to go by a pseudonym" at bounding box center [408, 225] width 9 height 9
radio input "true"
click at [404, 204] on input "Yes, but i choose to remain anonymous" at bounding box center [408, 208] width 9 height 9
radio input "true"
click at [680, 221] on div "Yes, but i choose to go by a pseudonym" at bounding box center [599, 225] width 391 height 16
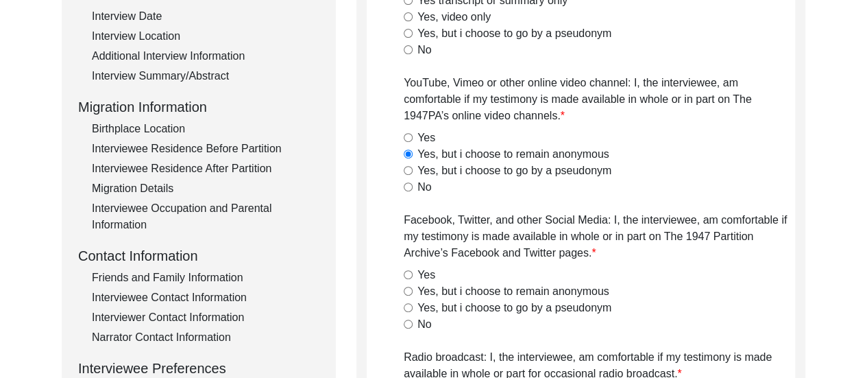
scroll to position [301, 0]
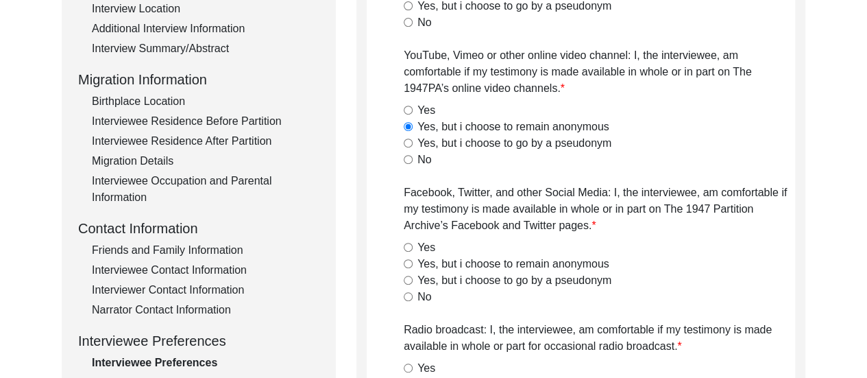
click at [407, 263] on input "Yes, but i choose to remain anonymous" at bounding box center [408, 263] width 9 height 9
radio input "true"
click at [688, 269] on div "Yes, but i choose to remain anonymous" at bounding box center [599, 264] width 391 height 16
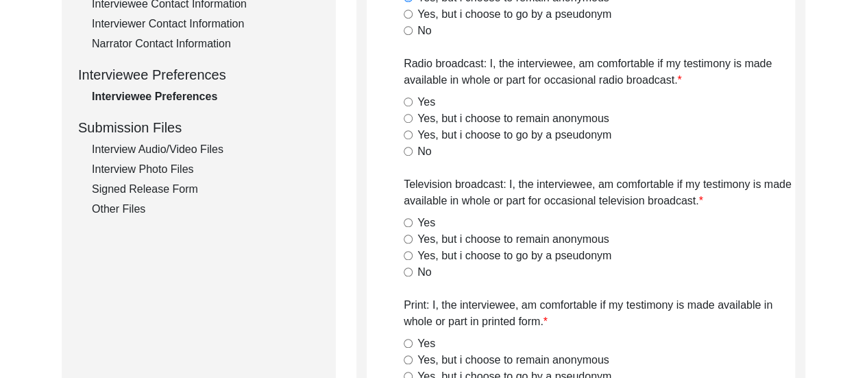
scroll to position [575, 0]
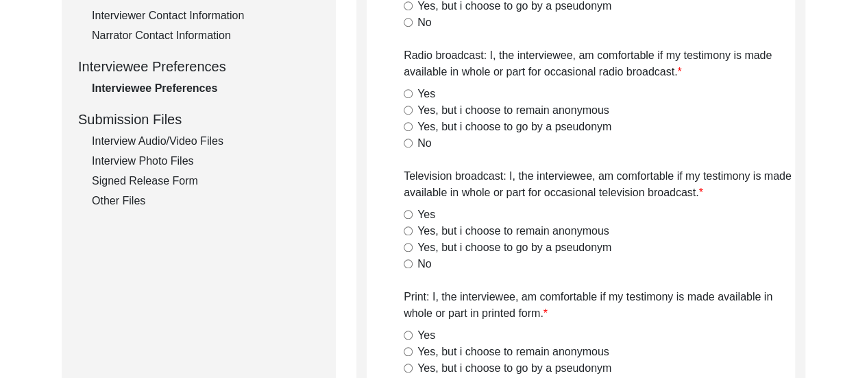
click at [406, 108] on input "Yes, but i choose to remain anonymous" at bounding box center [408, 110] width 9 height 9
radio input "true"
click at [409, 230] on input "Yes, but i choose to remain anonymous" at bounding box center [408, 230] width 9 height 9
radio input "true"
click at [721, 258] on div "No" at bounding box center [599, 264] width 391 height 16
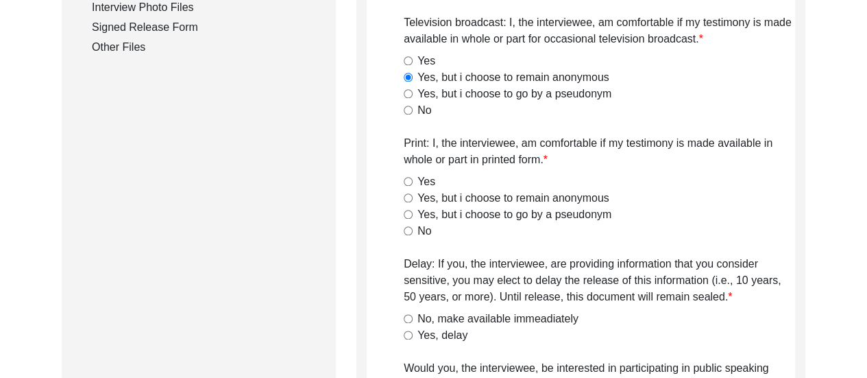
scroll to position [740, 0]
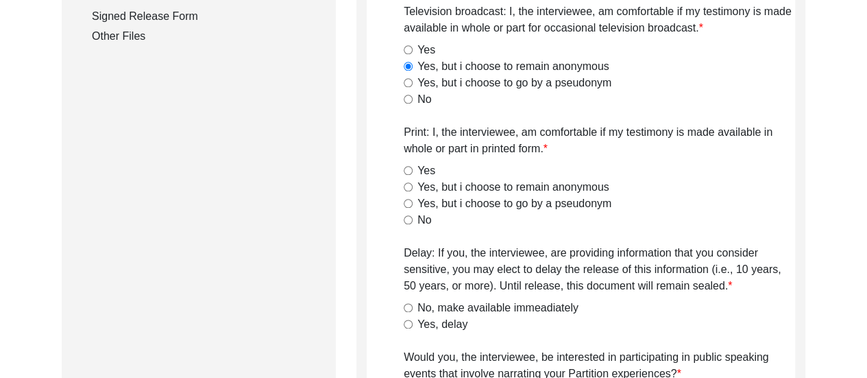
click at [404, 189] on input "Yes, but i choose to remain anonymous" at bounding box center [408, 186] width 9 height 9
radio input "true"
click at [410, 311] on input "No, make available immeadiately" at bounding box center [408, 307] width 9 height 9
radio input "true"
click at [675, 322] on div "Yes, delay" at bounding box center [599, 324] width 391 height 16
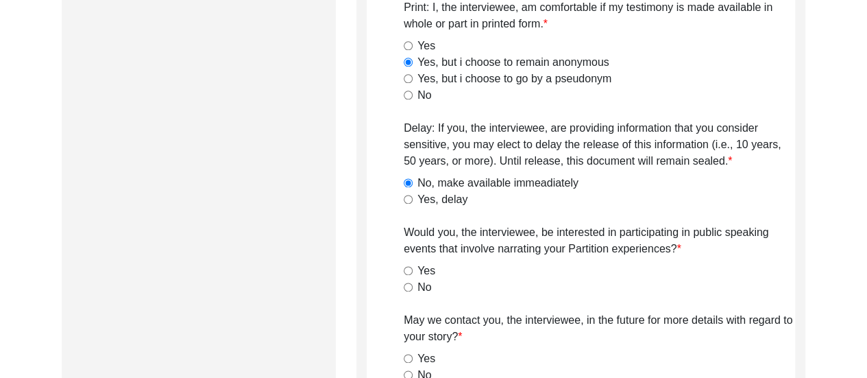
scroll to position [904, 0]
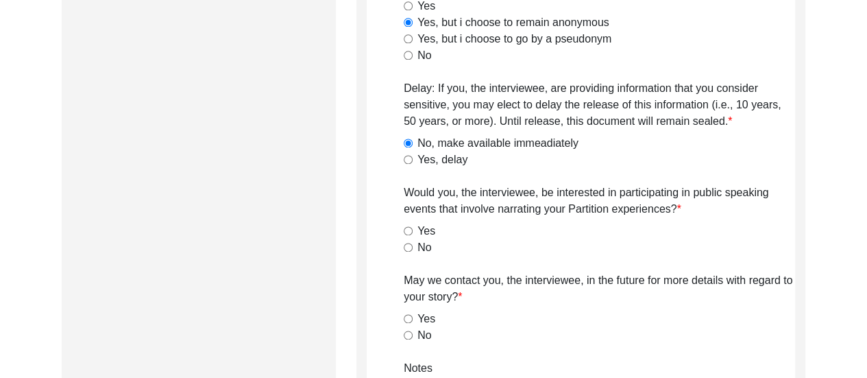
click at [409, 249] on input "No" at bounding box center [408, 247] width 9 height 9
radio input "true"
click at [405, 337] on input "No" at bounding box center [408, 334] width 9 height 9
radio input "true"
click at [563, 335] on div "No" at bounding box center [599, 335] width 391 height 16
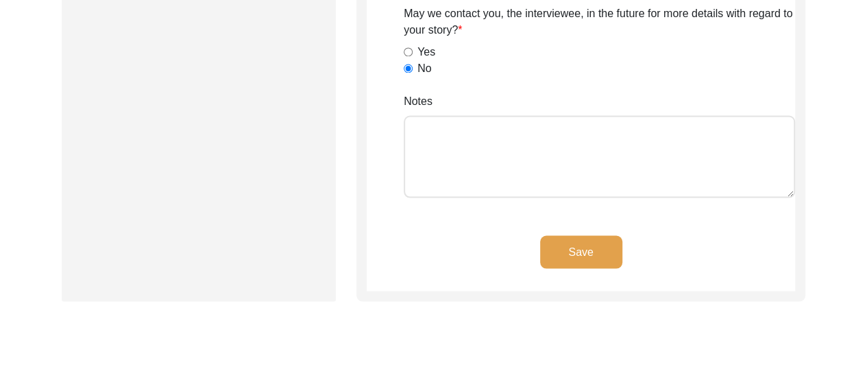
scroll to position [1178, 0]
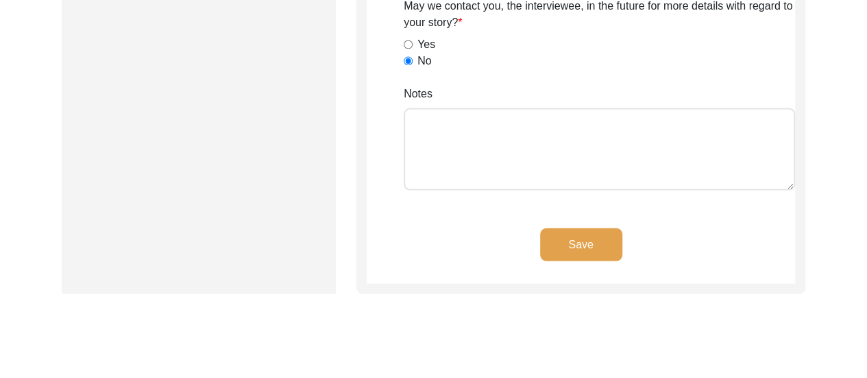
click at [577, 250] on button "Save" at bounding box center [581, 244] width 82 height 33
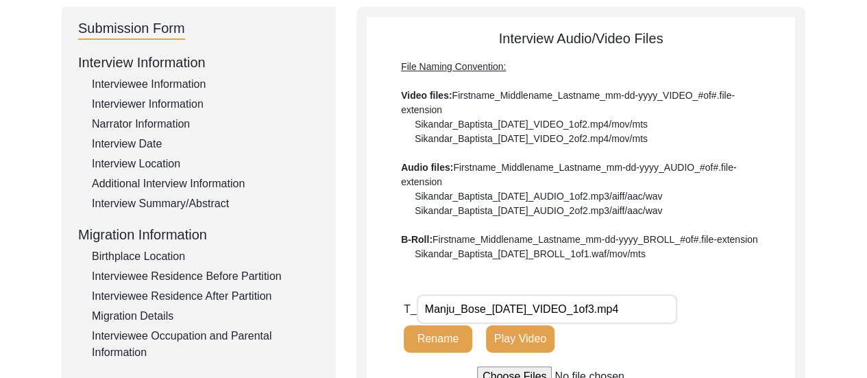
scroll to position [147, 0]
click at [156, 314] on div "Migration Details" at bounding box center [206, 315] width 228 height 16
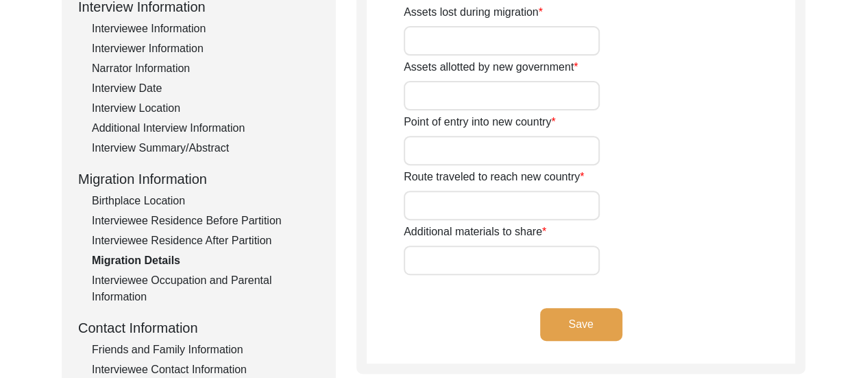
scroll to position [229, 0]
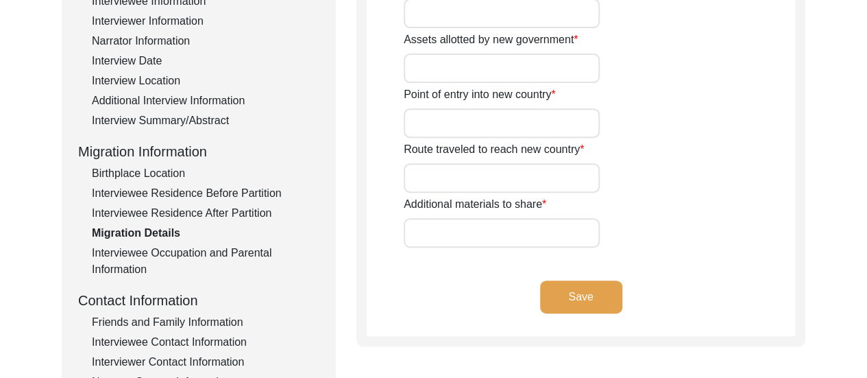
click at [263, 249] on div "Interviewee Occupation and Parental Information" at bounding box center [206, 261] width 228 height 33
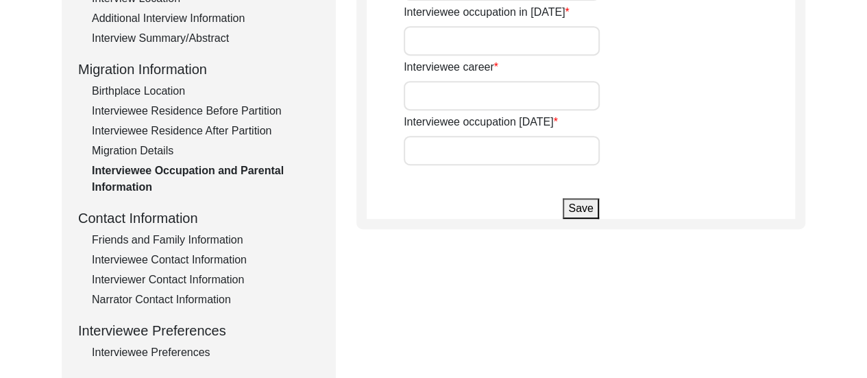
scroll to position [0, 0]
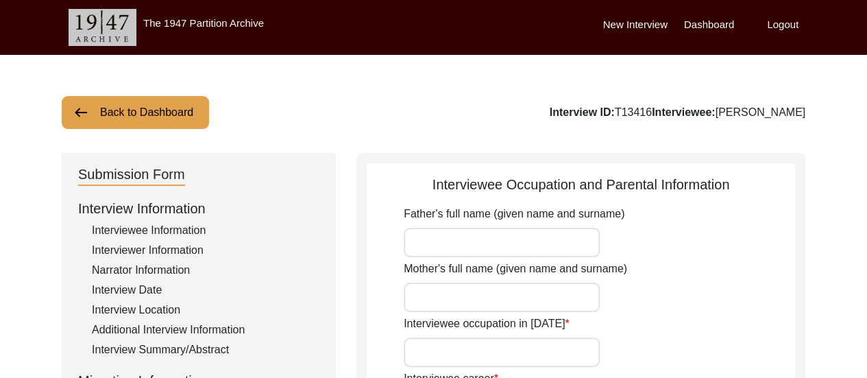
click at [773, 28] on label "Logout" at bounding box center [783, 25] width 32 height 16
